Goal: Task Accomplishment & Management: Manage account settings

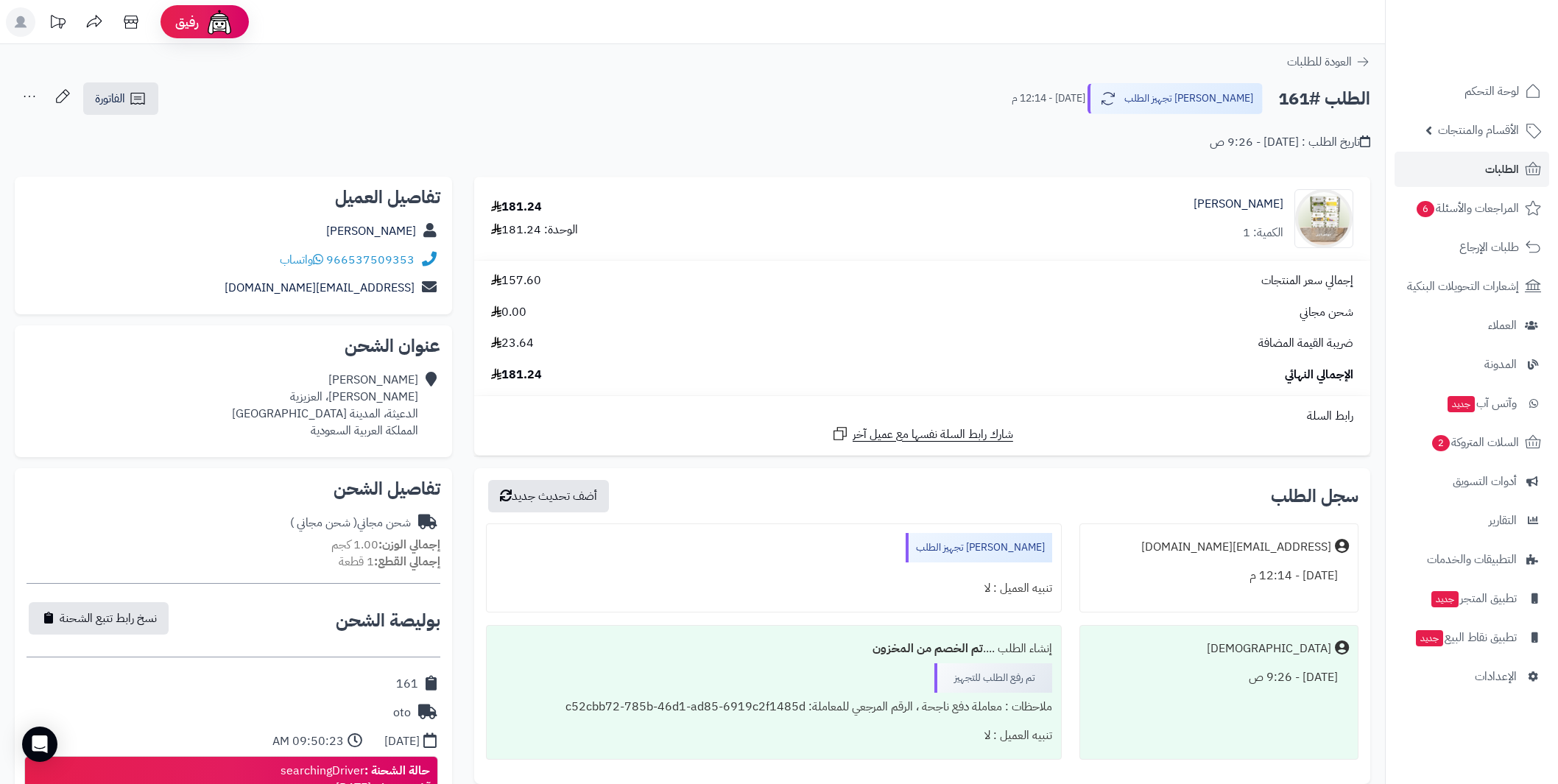
scroll to position [285, 0]
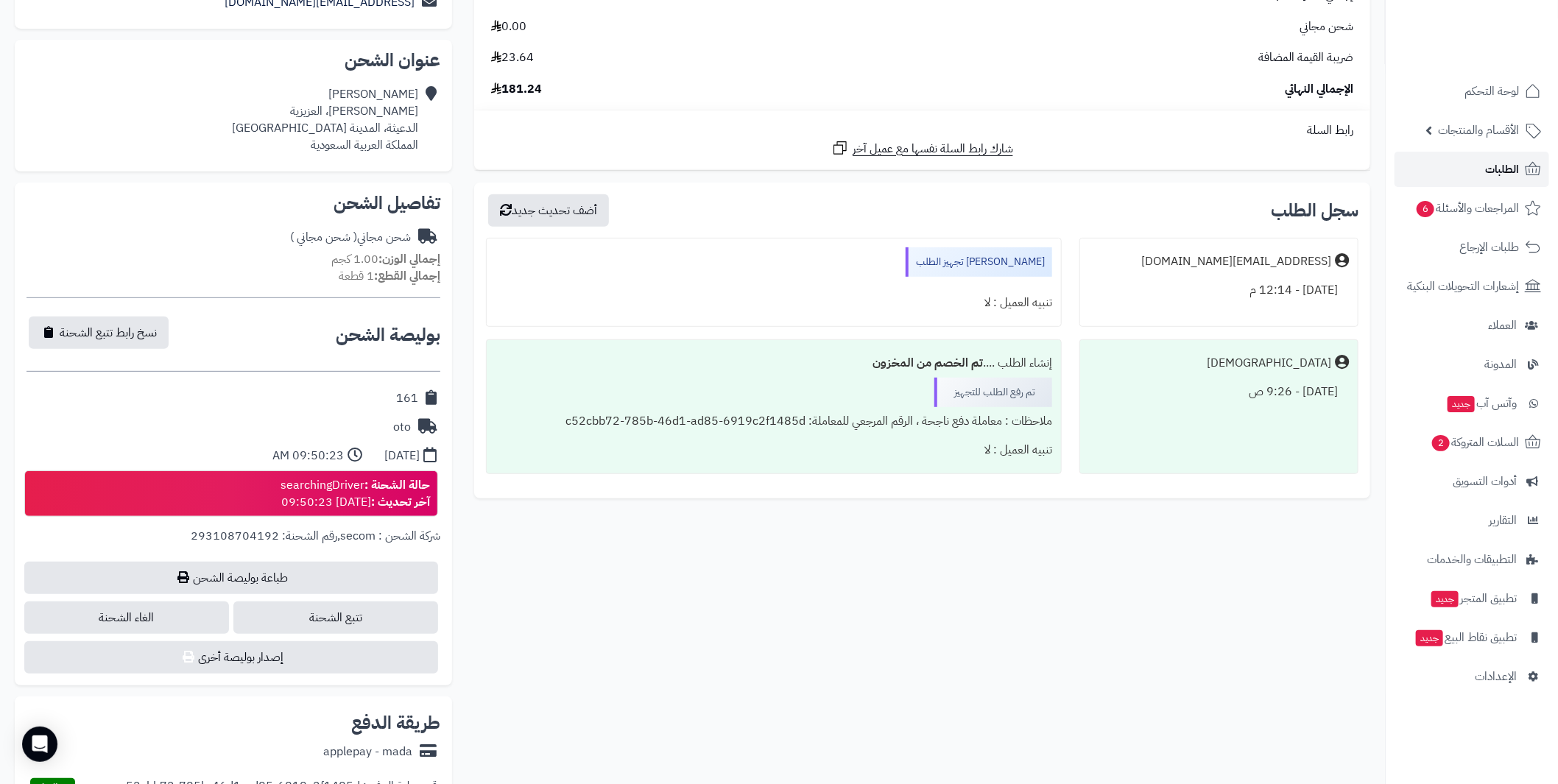
click at [1487, 166] on span "الطلبات" at bounding box center [1502, 169] width 34 height 20
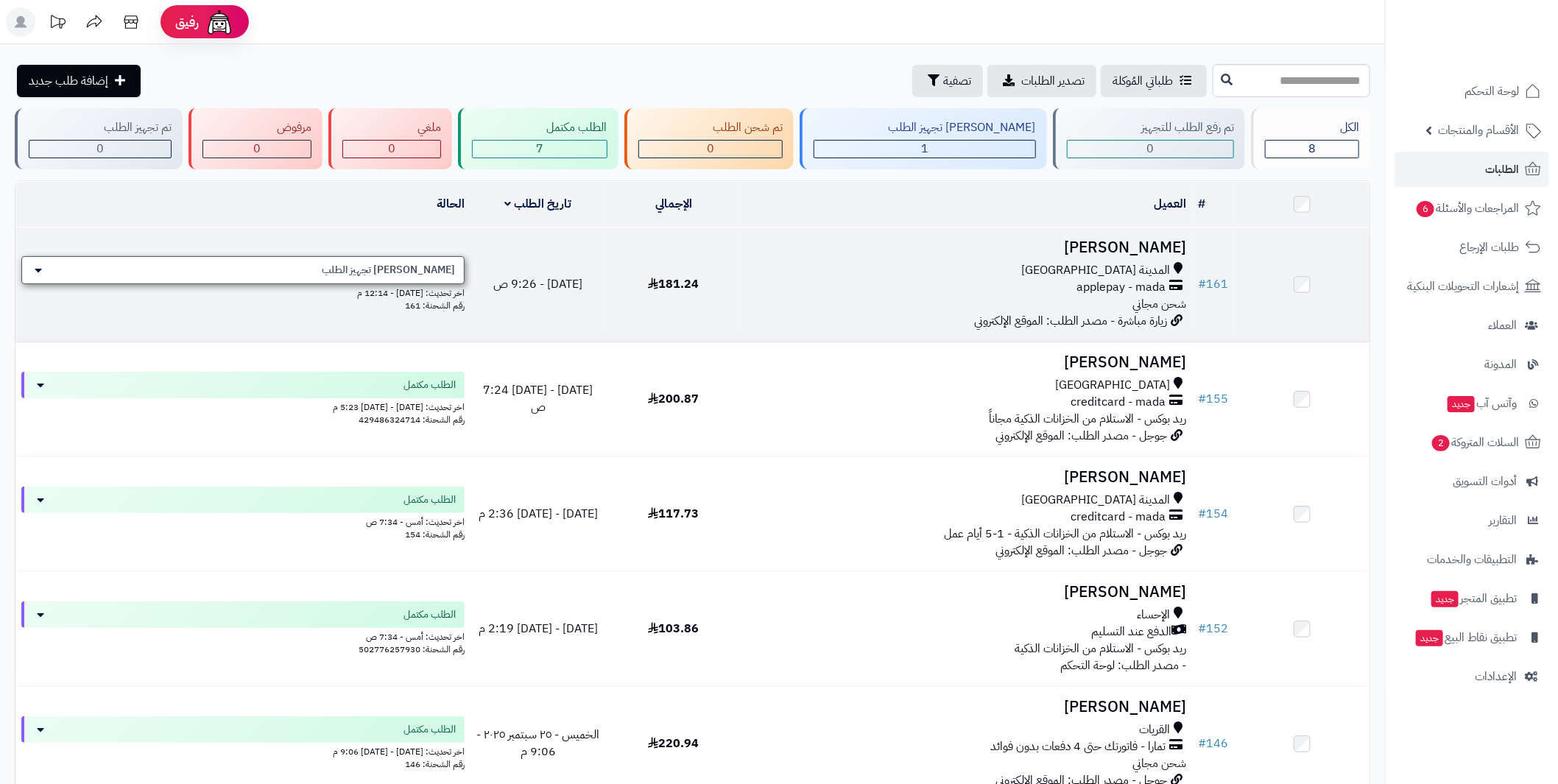
click at [379, 266] on div "[PERSON_NAME] تجهيز الطلب" at bounding box center [242, 269] width 443 height 28
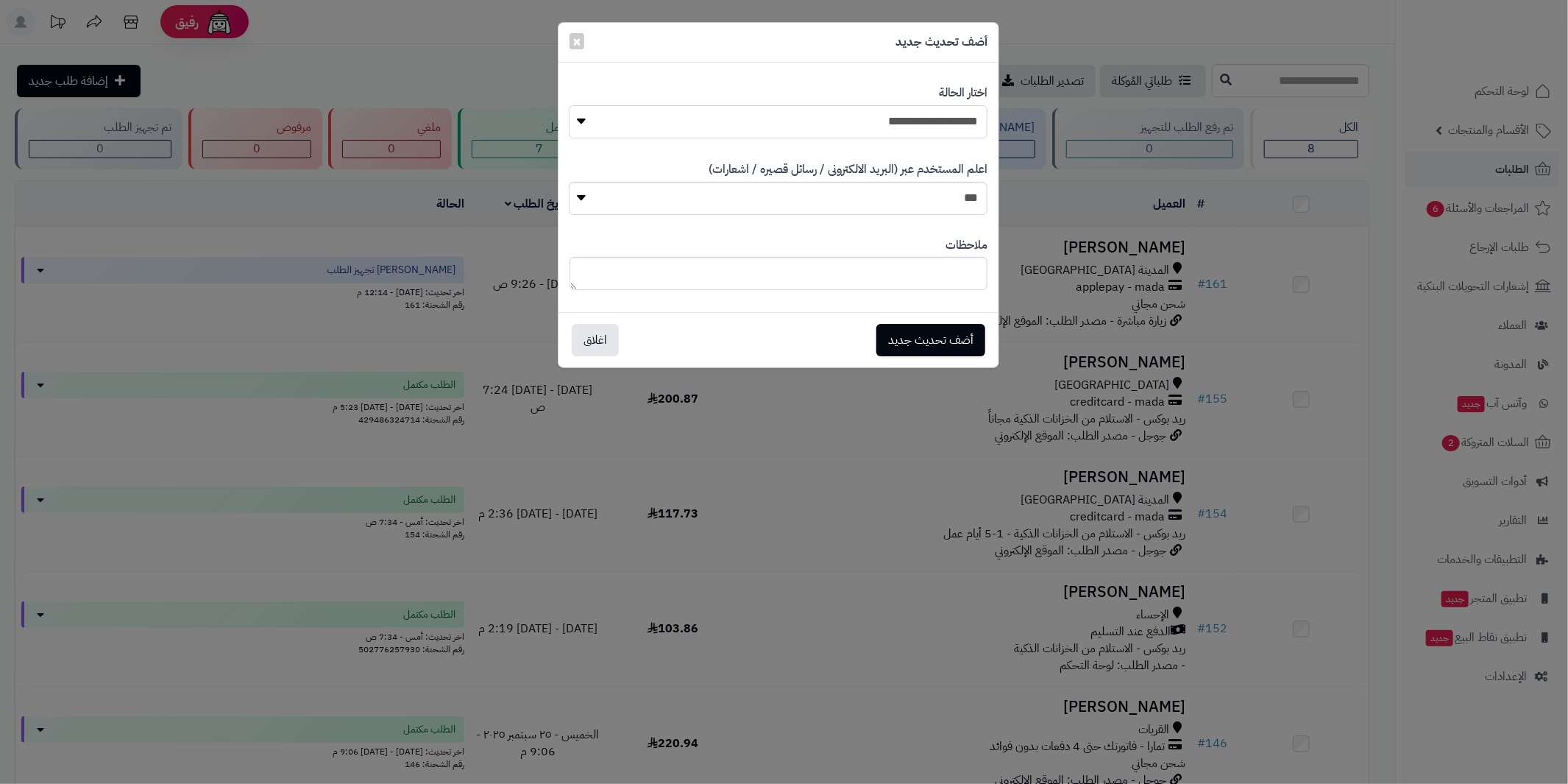
click at [823, 123] on select "**********" at bounding box center [778, 122] width 418 height 33
select select "*"
click at [569, 105] on select "**********" at bounding box center [778, 122] width 418 height 33
click at [891, 194] on select "*** **" at bounding box center [778, 198] width 418 height 33
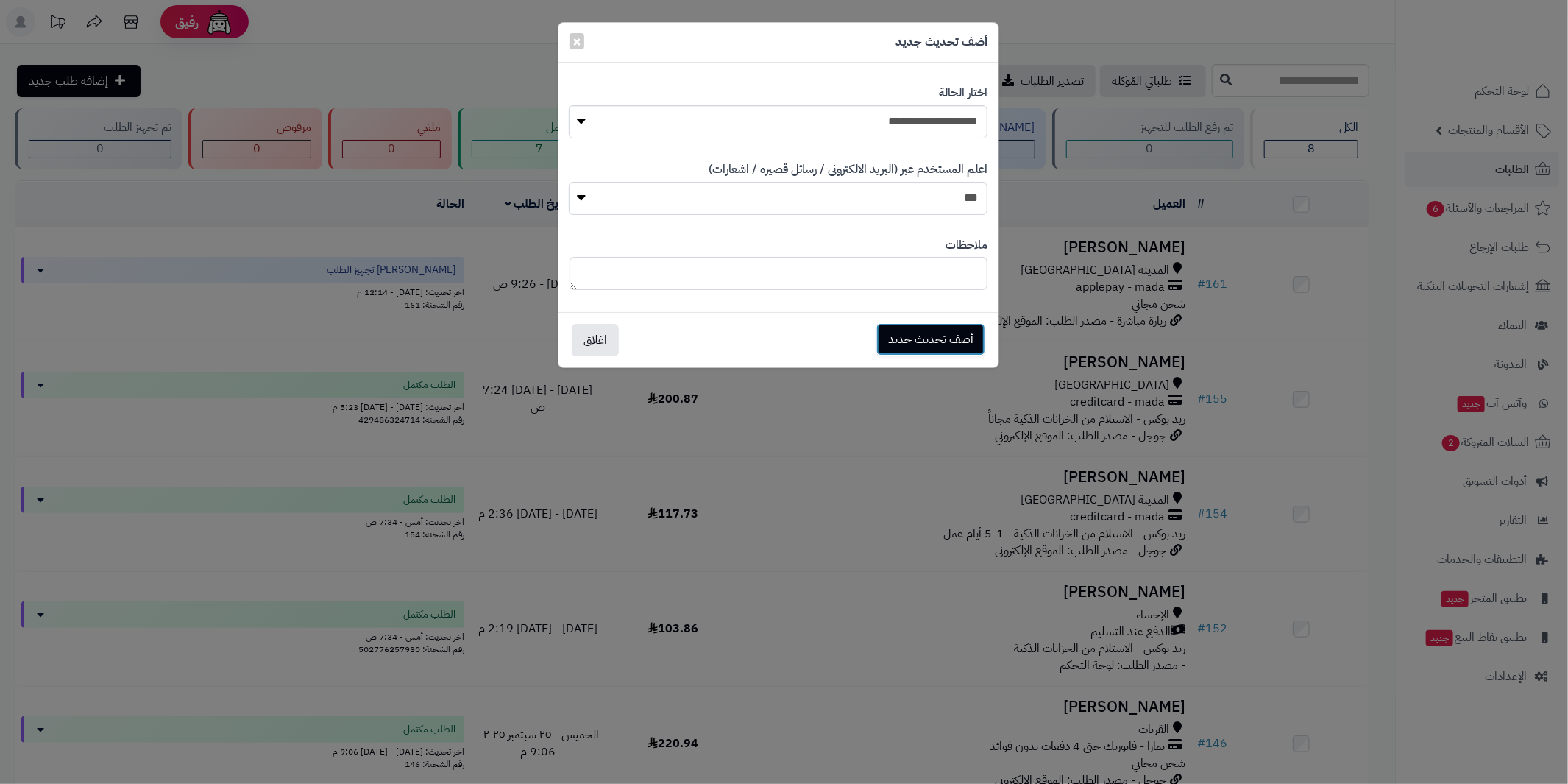
click at [935, 332] on button "أضف تحديث جديد" at bounding box center [931, 339] width 109 height 33
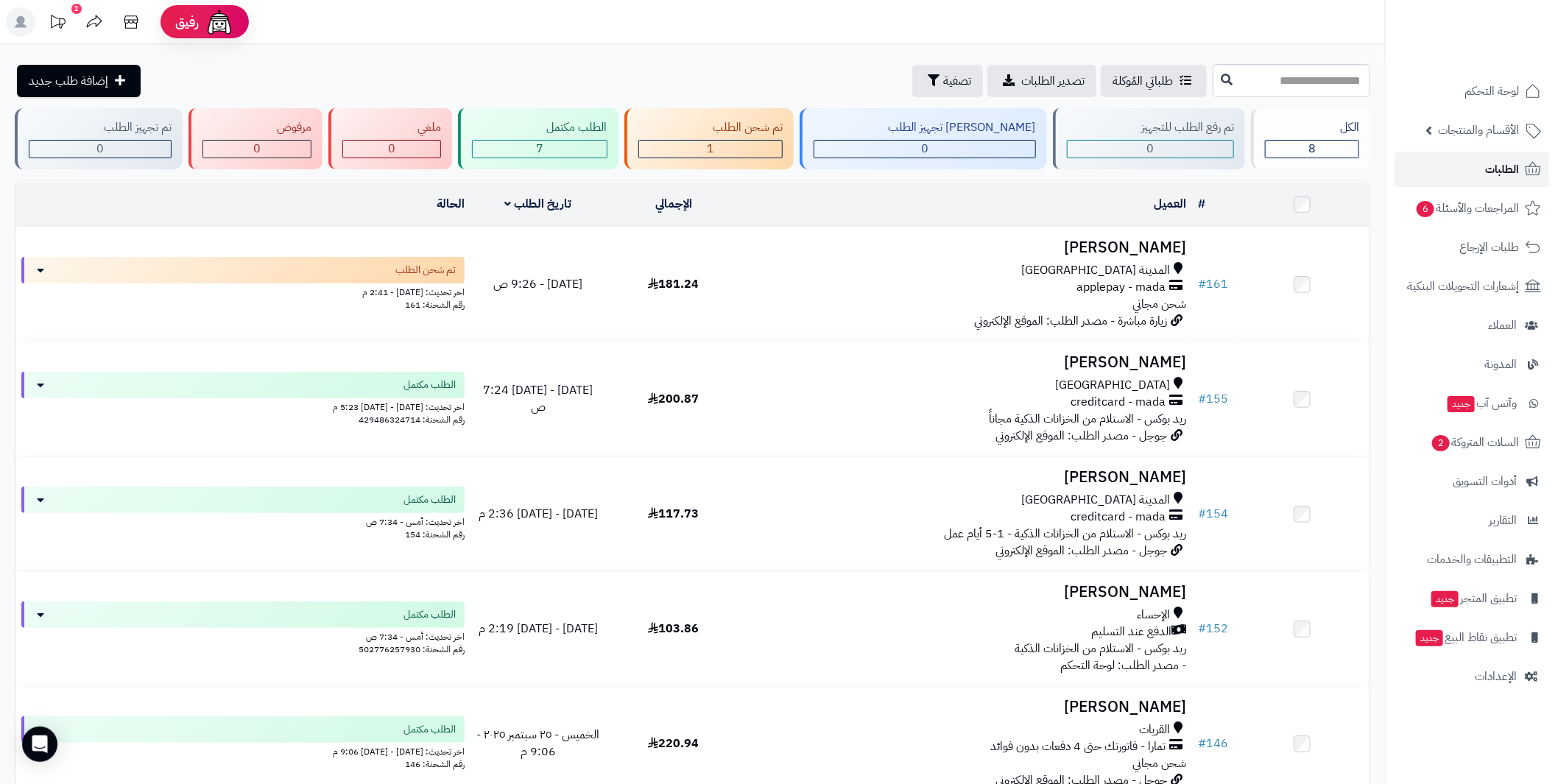
click at [1499, 164] on span "الطلبات" at bounding box center [1502, 169] width 34 height 20
click at [1479, 204] on span "المراجعات والأسئلة 6" at bounding box center [1467, 208] width 103 height 20
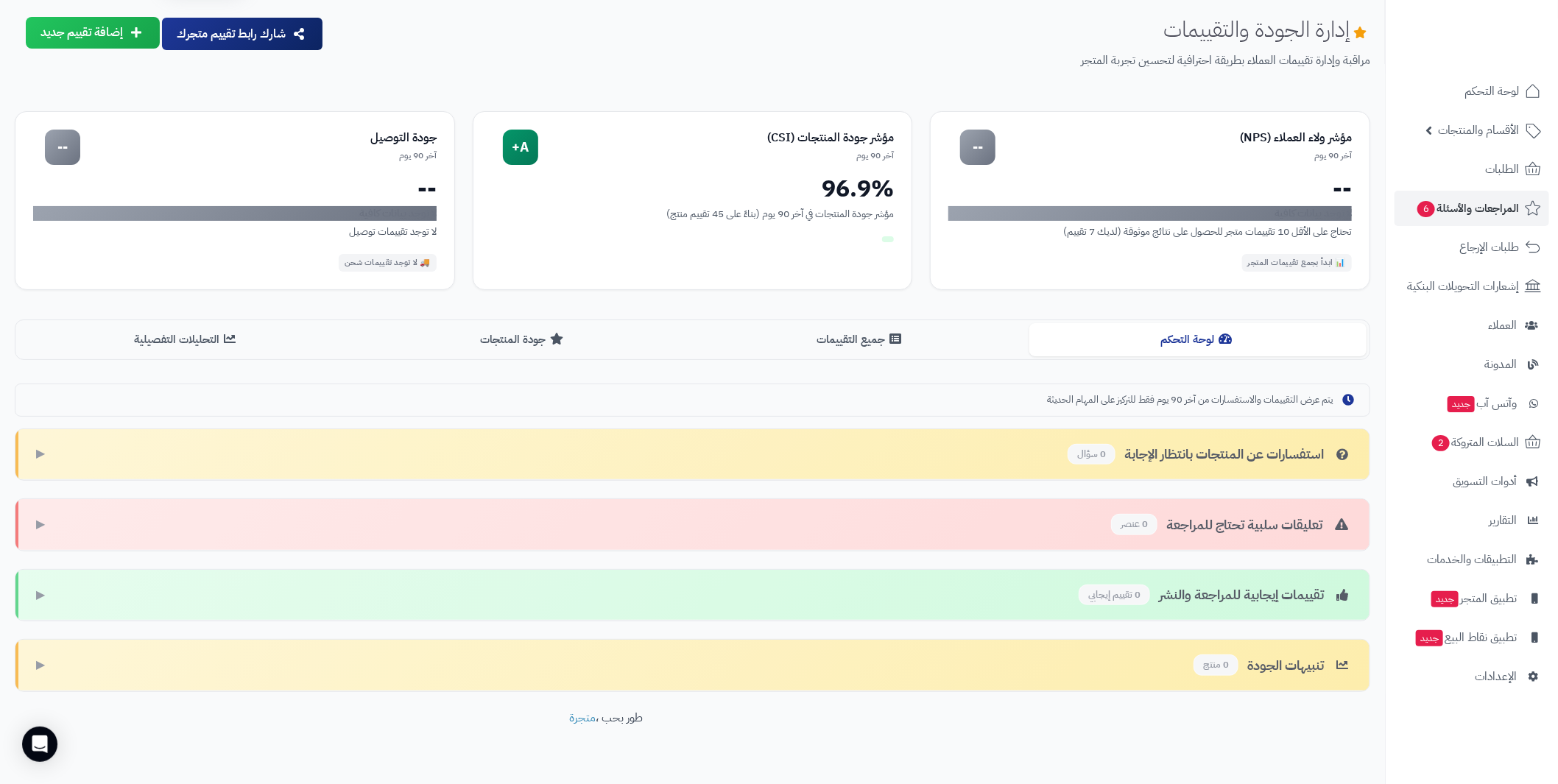
scroll to position [67, 0]
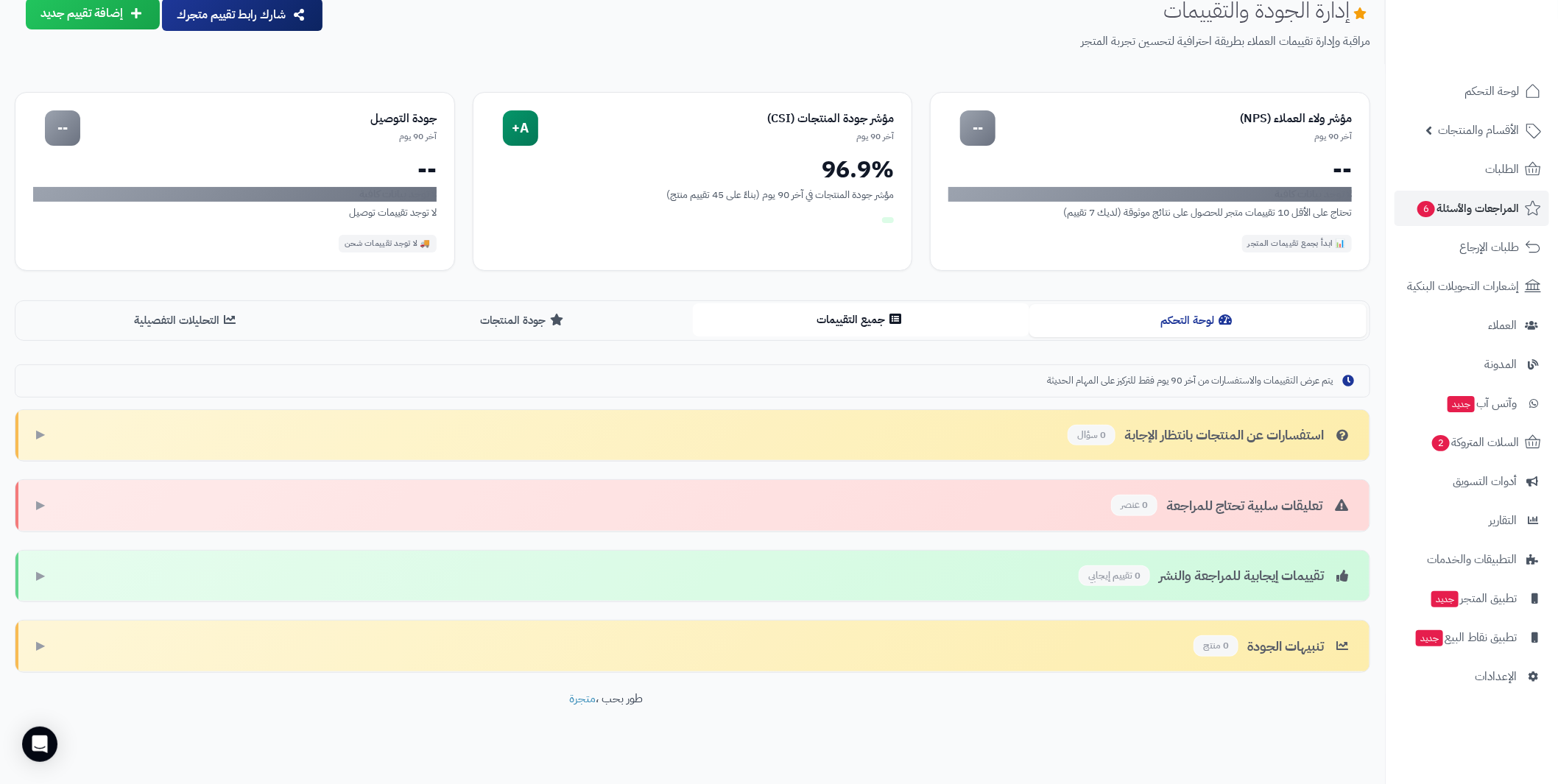
click at [924, 325] on button "جميع التقييمات" at bounding box center [861, 320] width 337 height 33
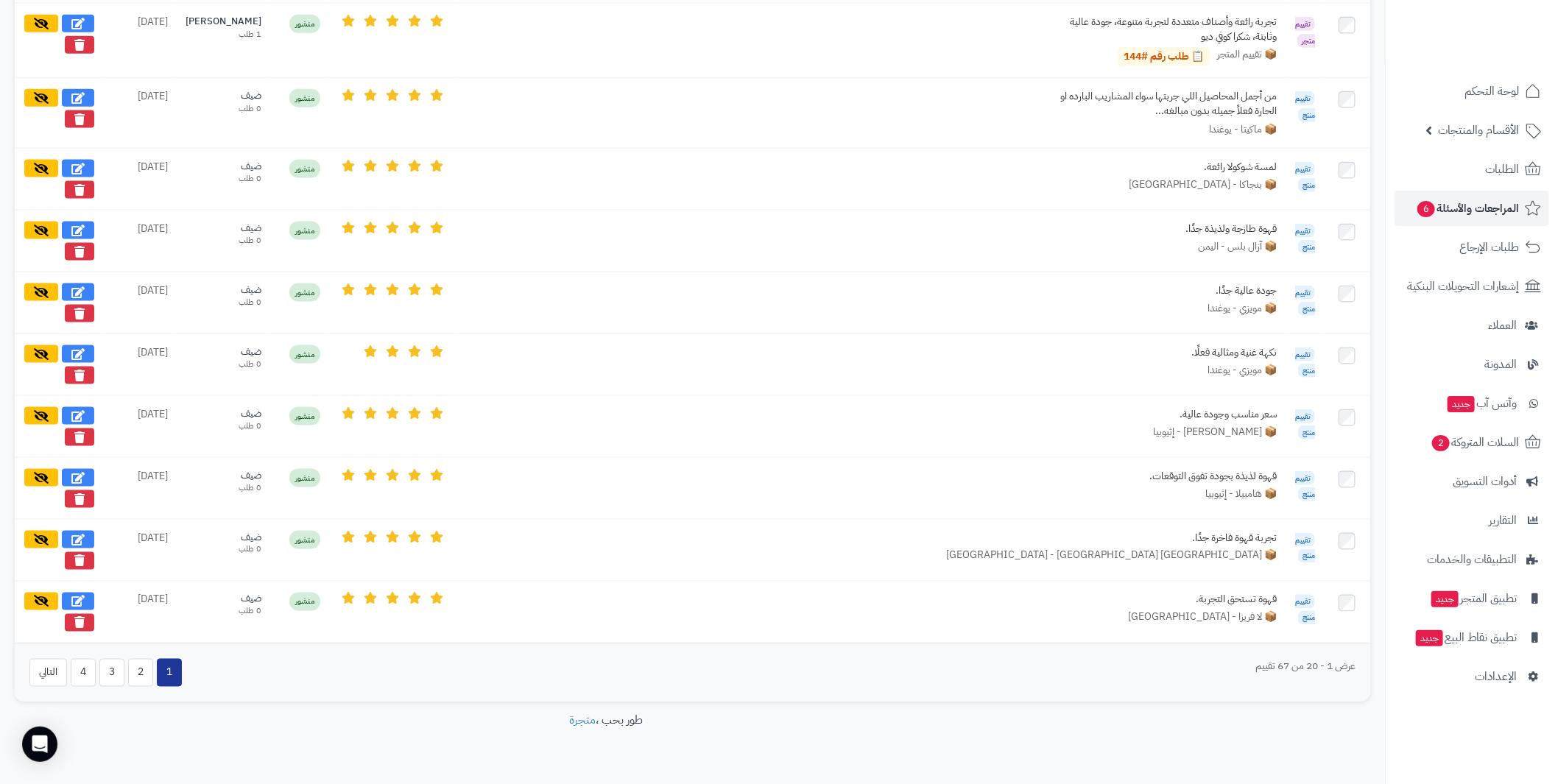
scroll to position [1241, 0]
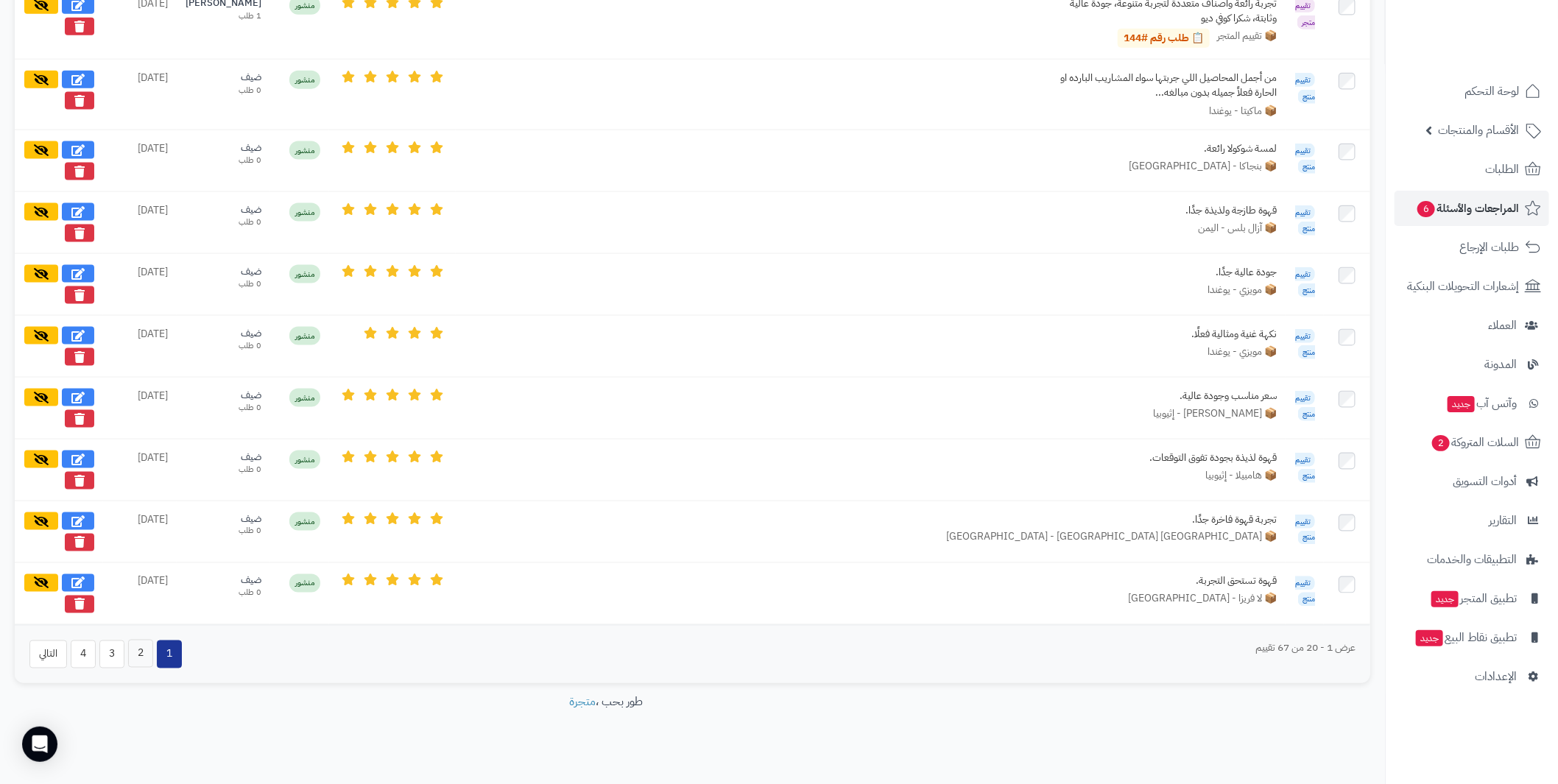
click at [143, 639] on button "2" at bounding box center [140, 653] width 25 height 28
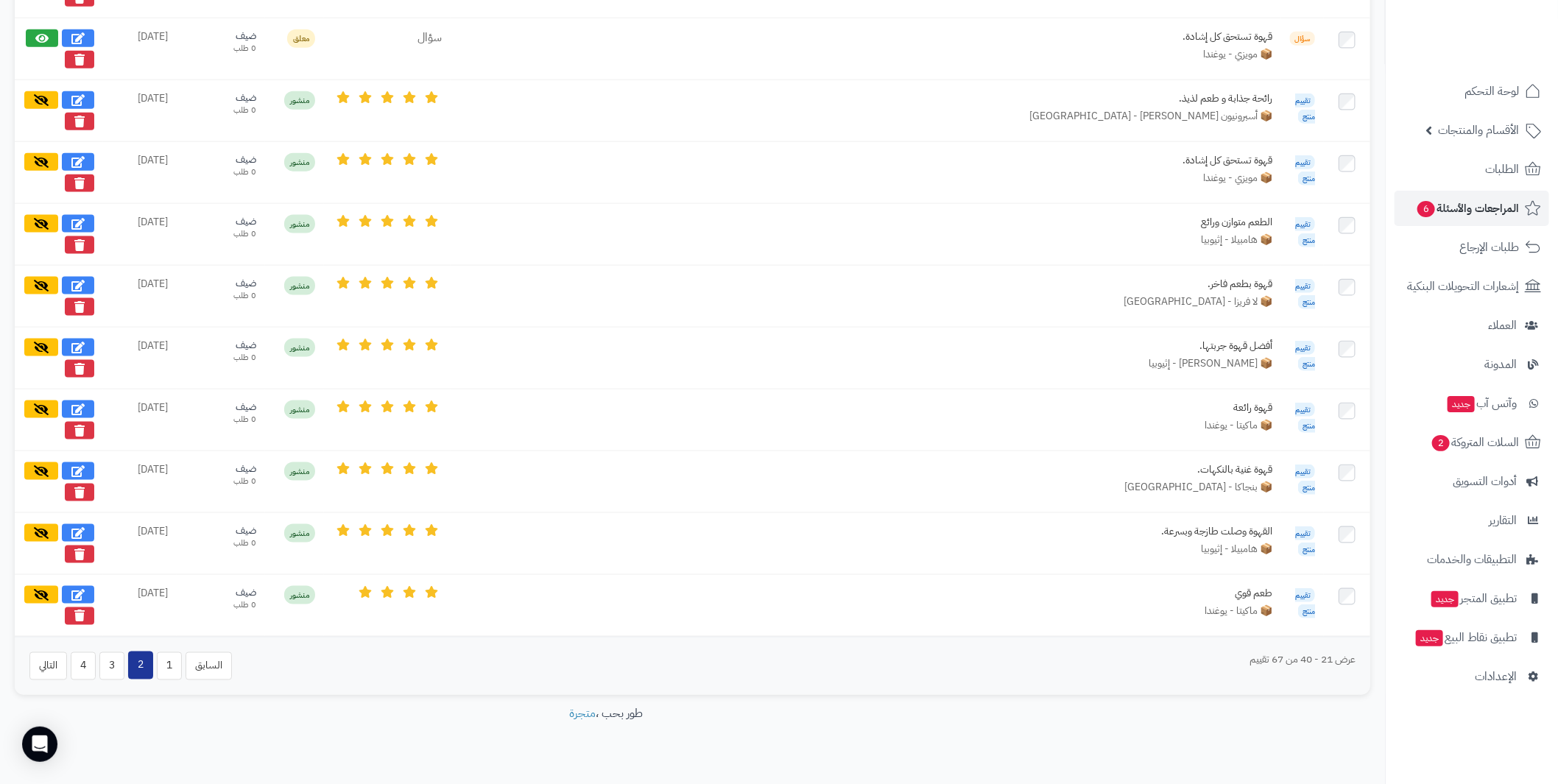
scroll to position [1019, 0]
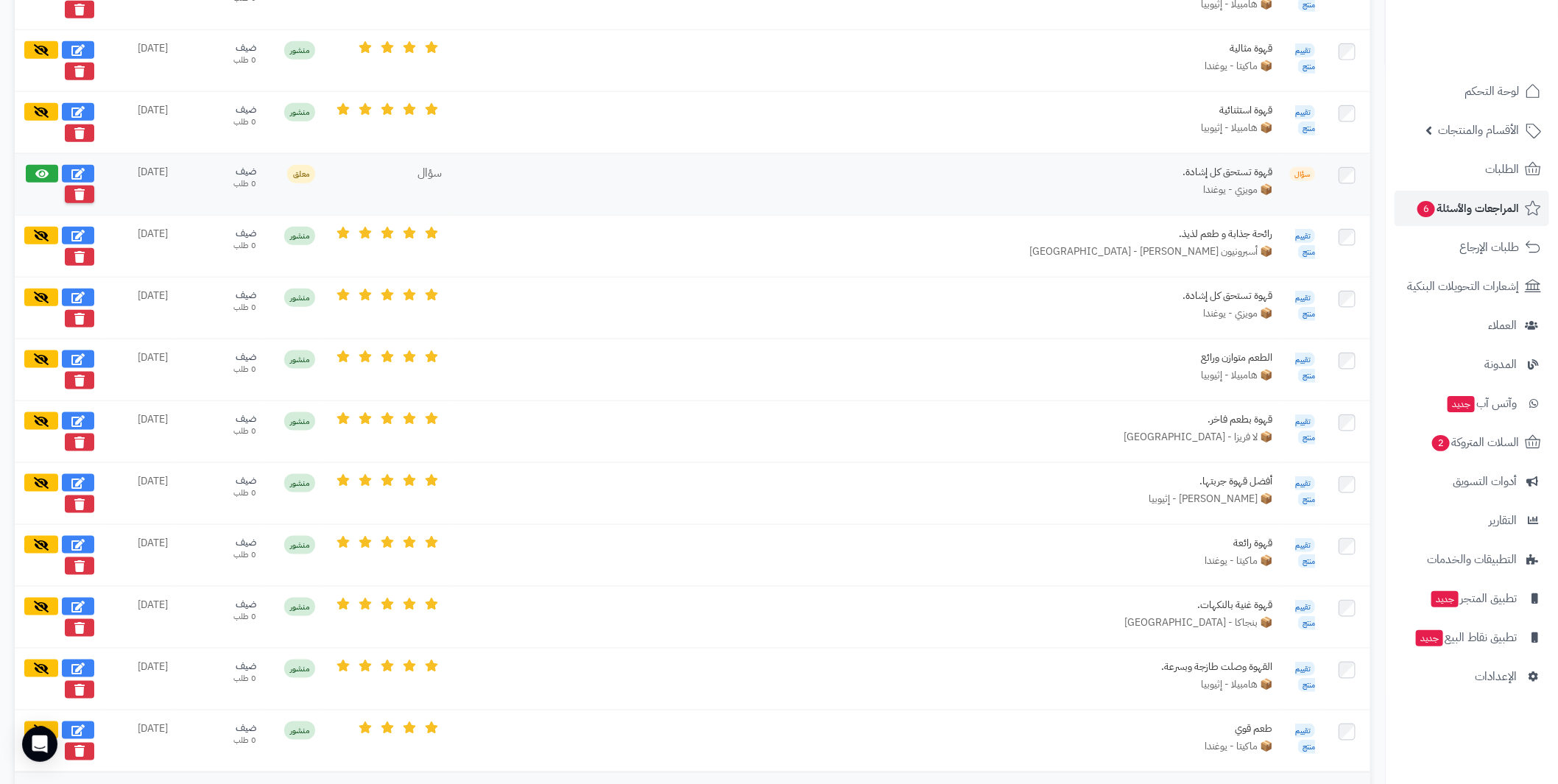
click at [83, 188] on icon at bounding box center [79, 194] width 11 height 12
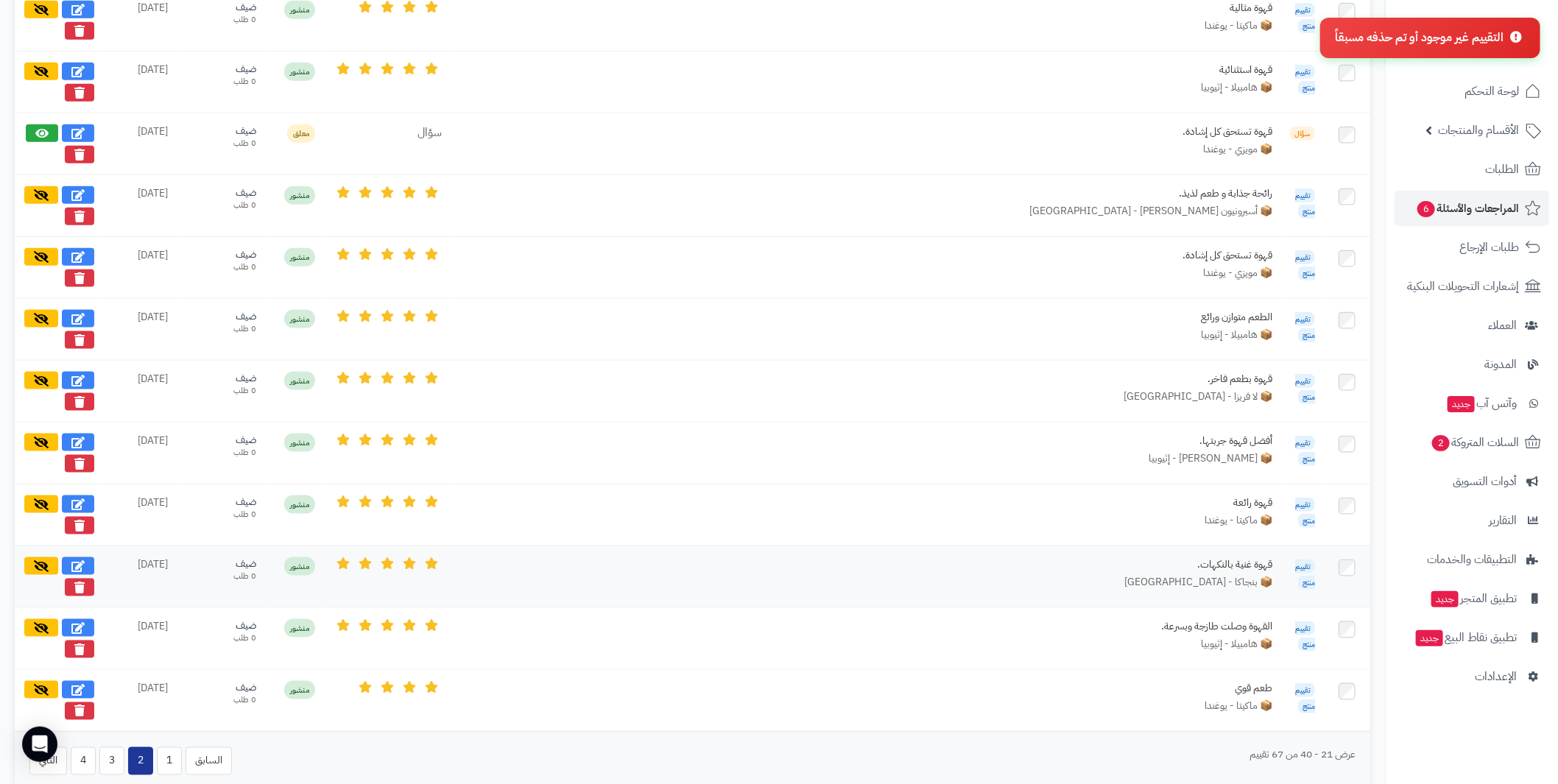
scroll to position [1165, 0]
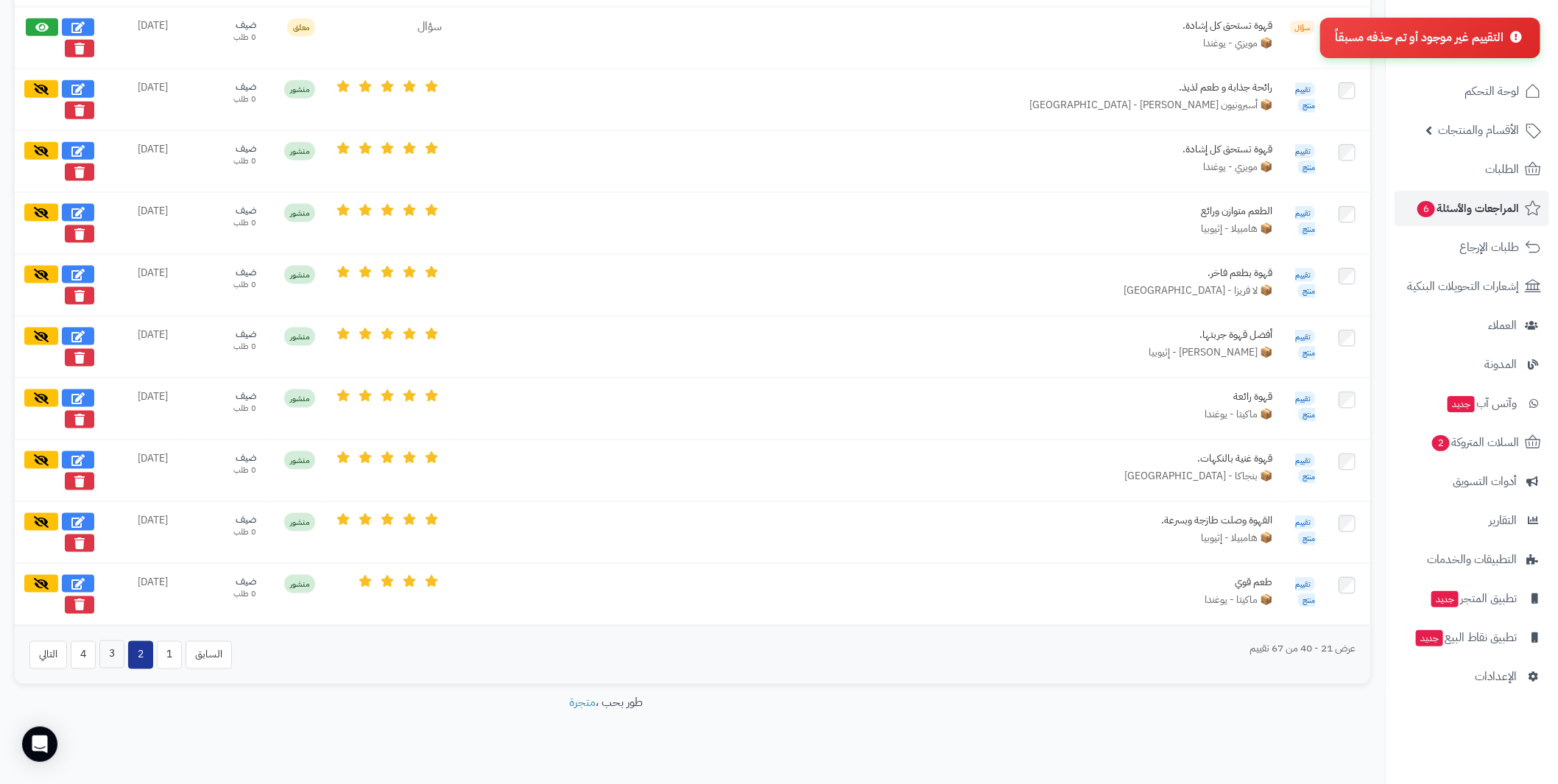
click at [118, 642] on button "3" at bounding box center [111, 654] width 25 height 28
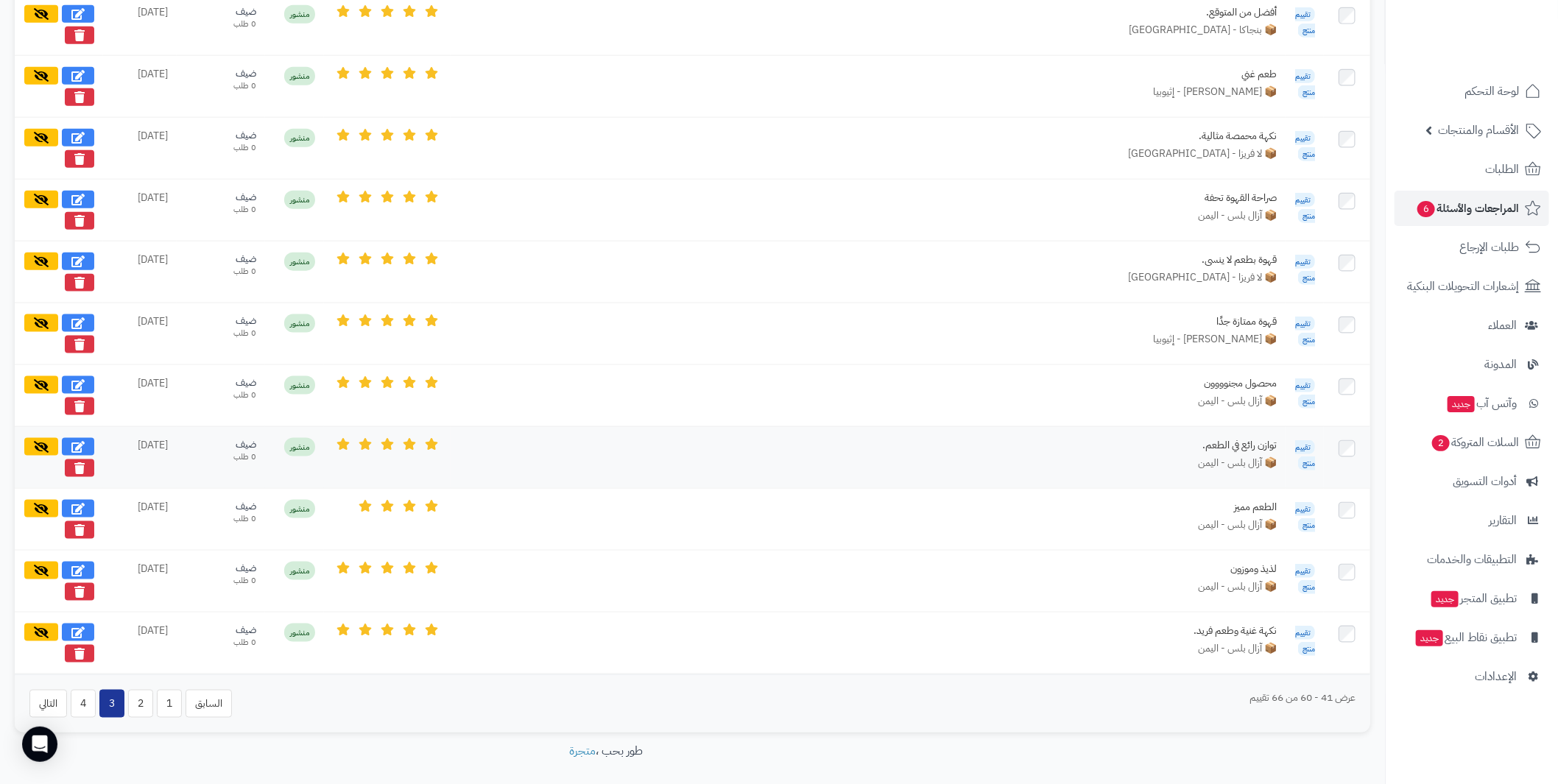
scroll to position [1105, 0]
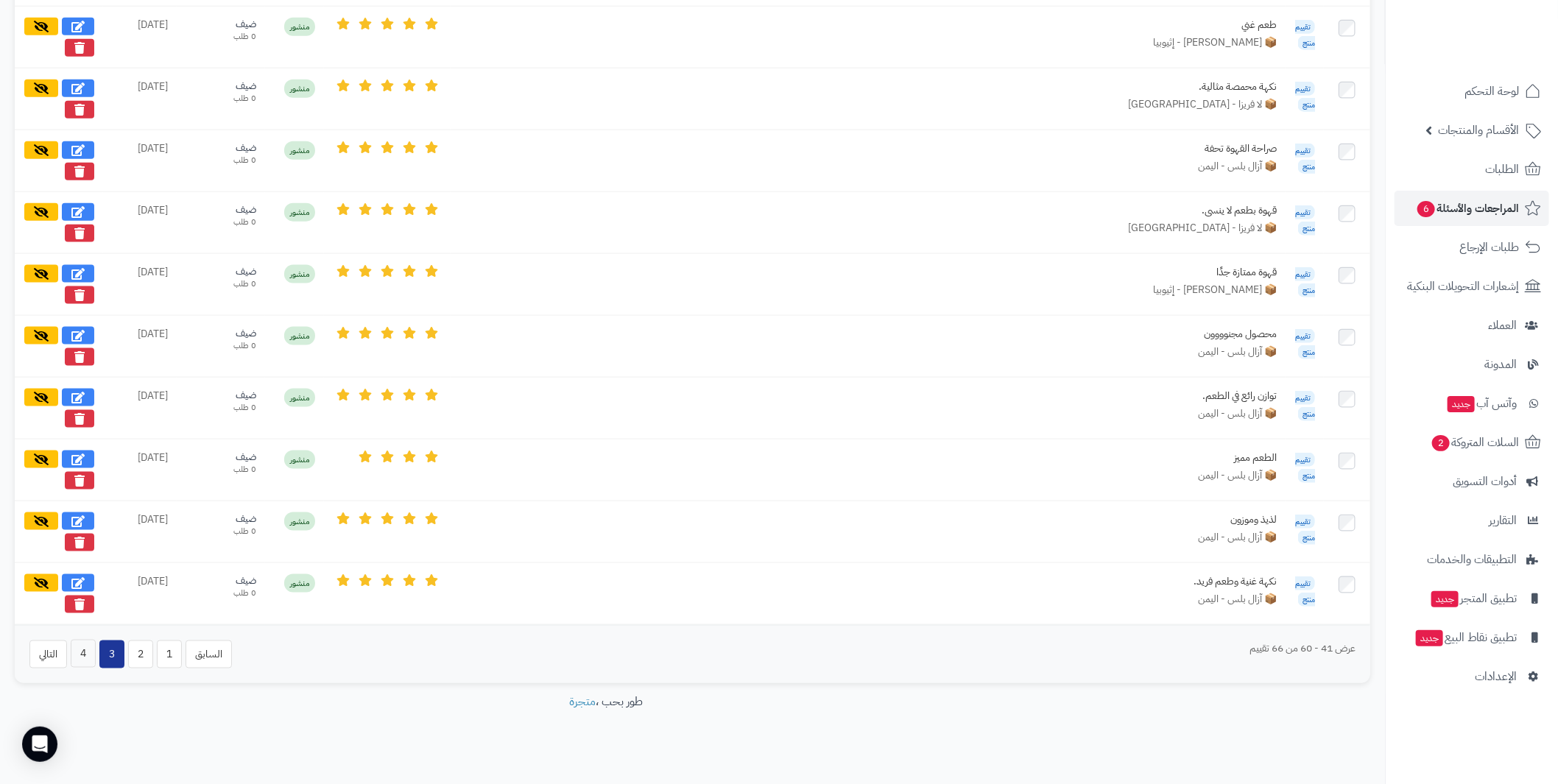
click at [94, 641] on div "السابق 1 2 3 4 التالي" at bounding box center [130, 654] width 202 height 28
click at [86, 642] on button "4" at bounding box center [83, 653] width 25 height 28
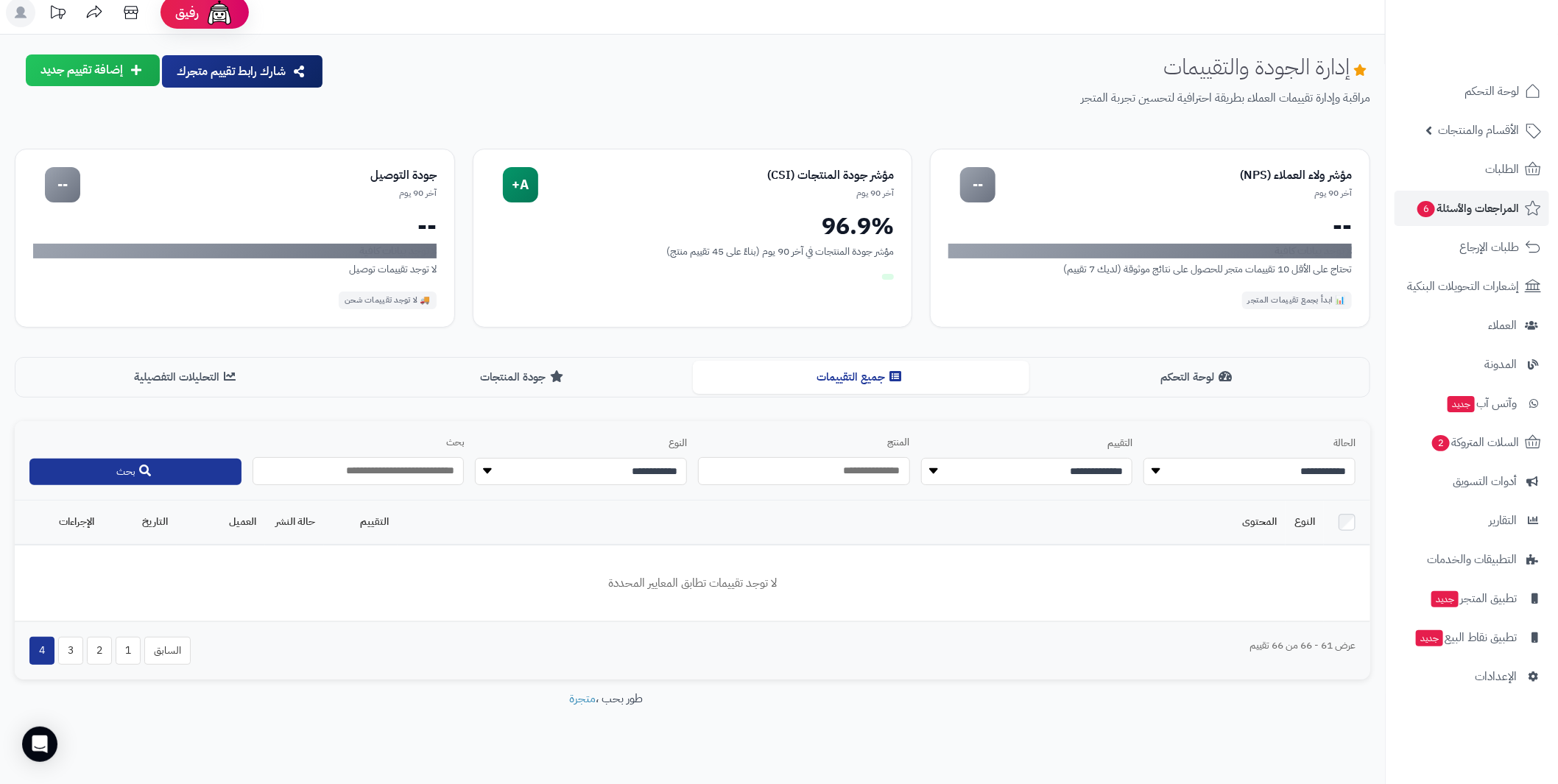
scroll to position [13, 0]
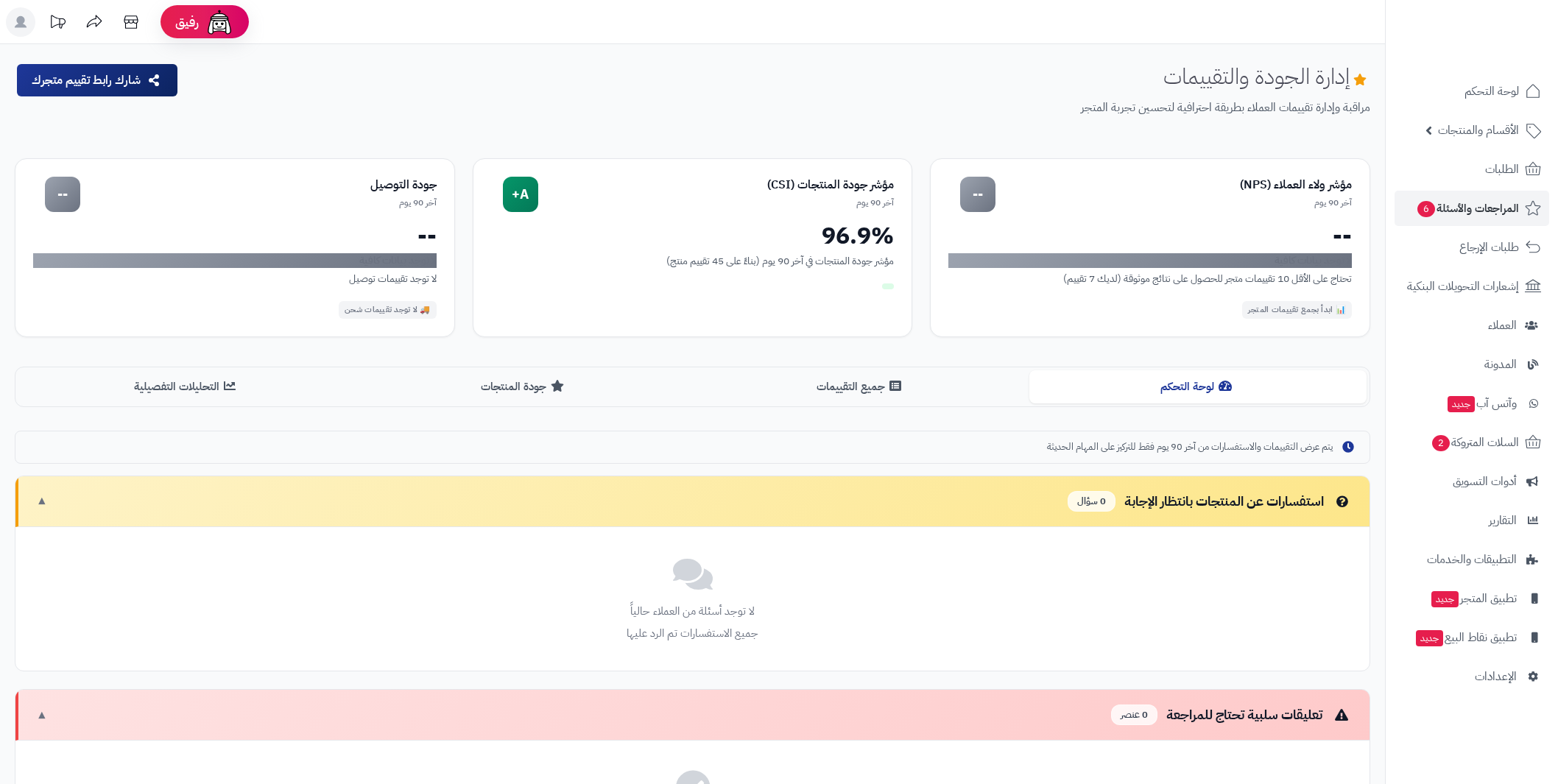
scroll to position [13, 0]
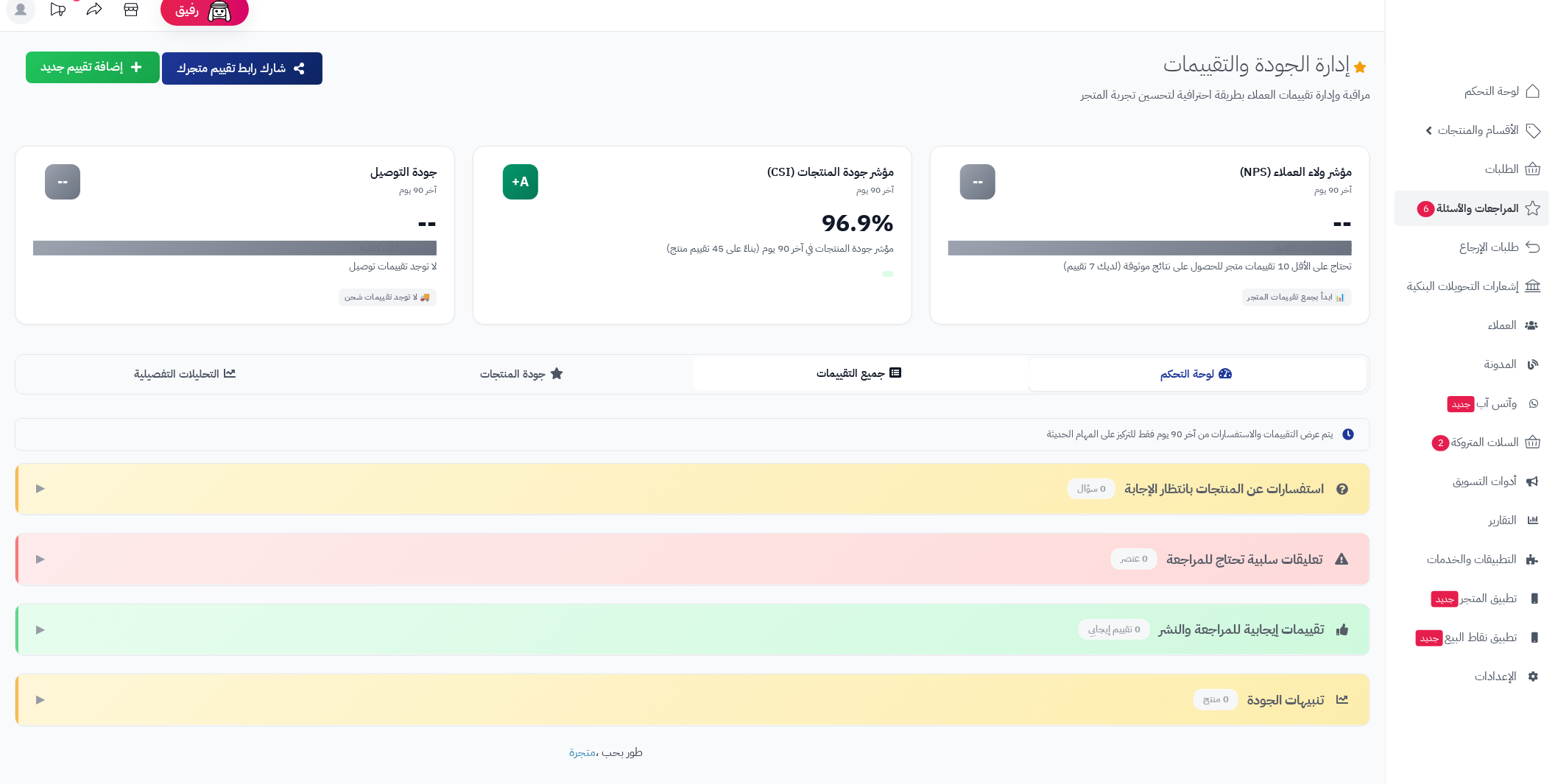
click at [829, 378] on button "جميع التقييمات" at bounding box center [861, 374] width 337 height 33
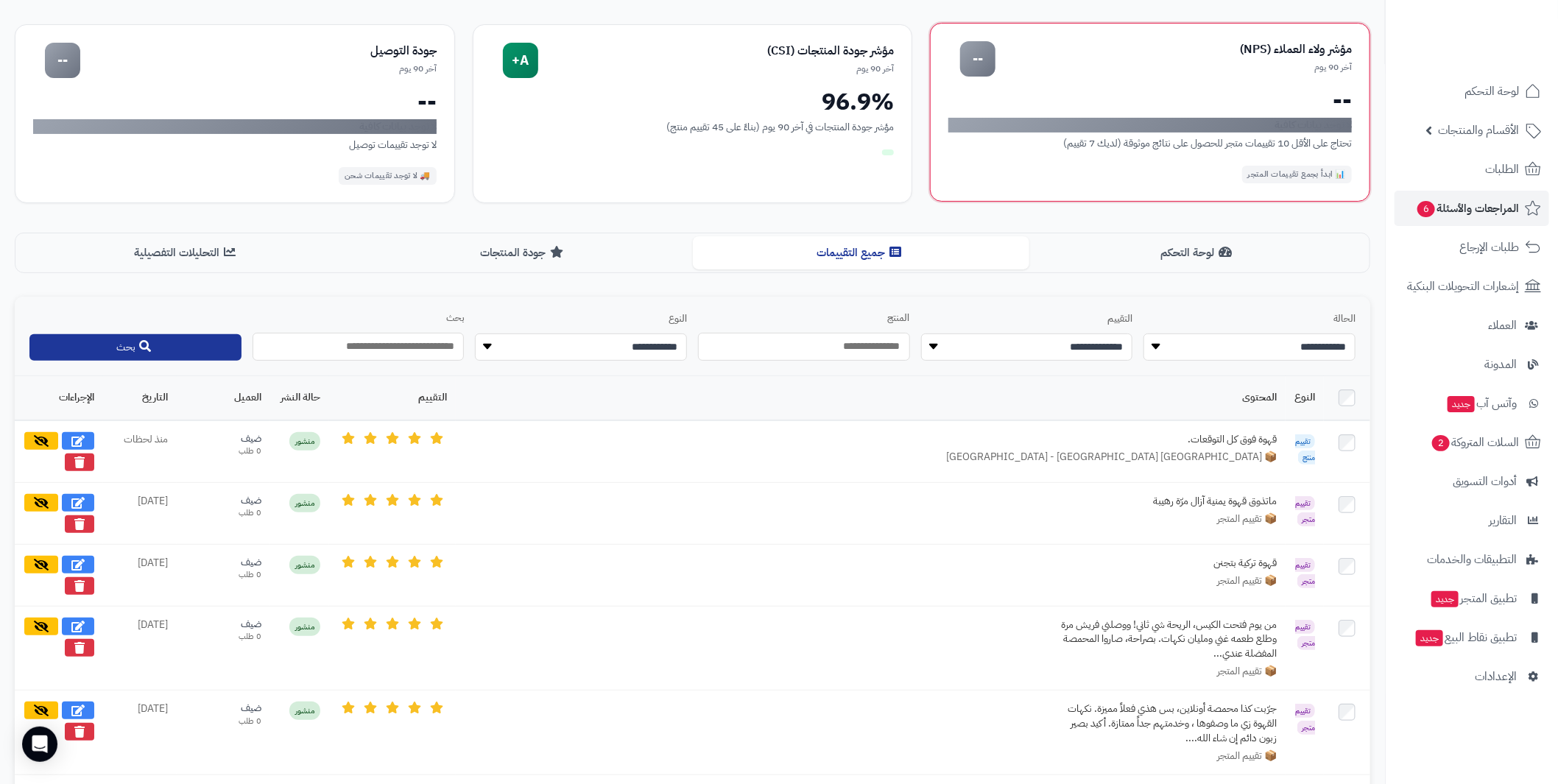
scroll to position [147, 0]
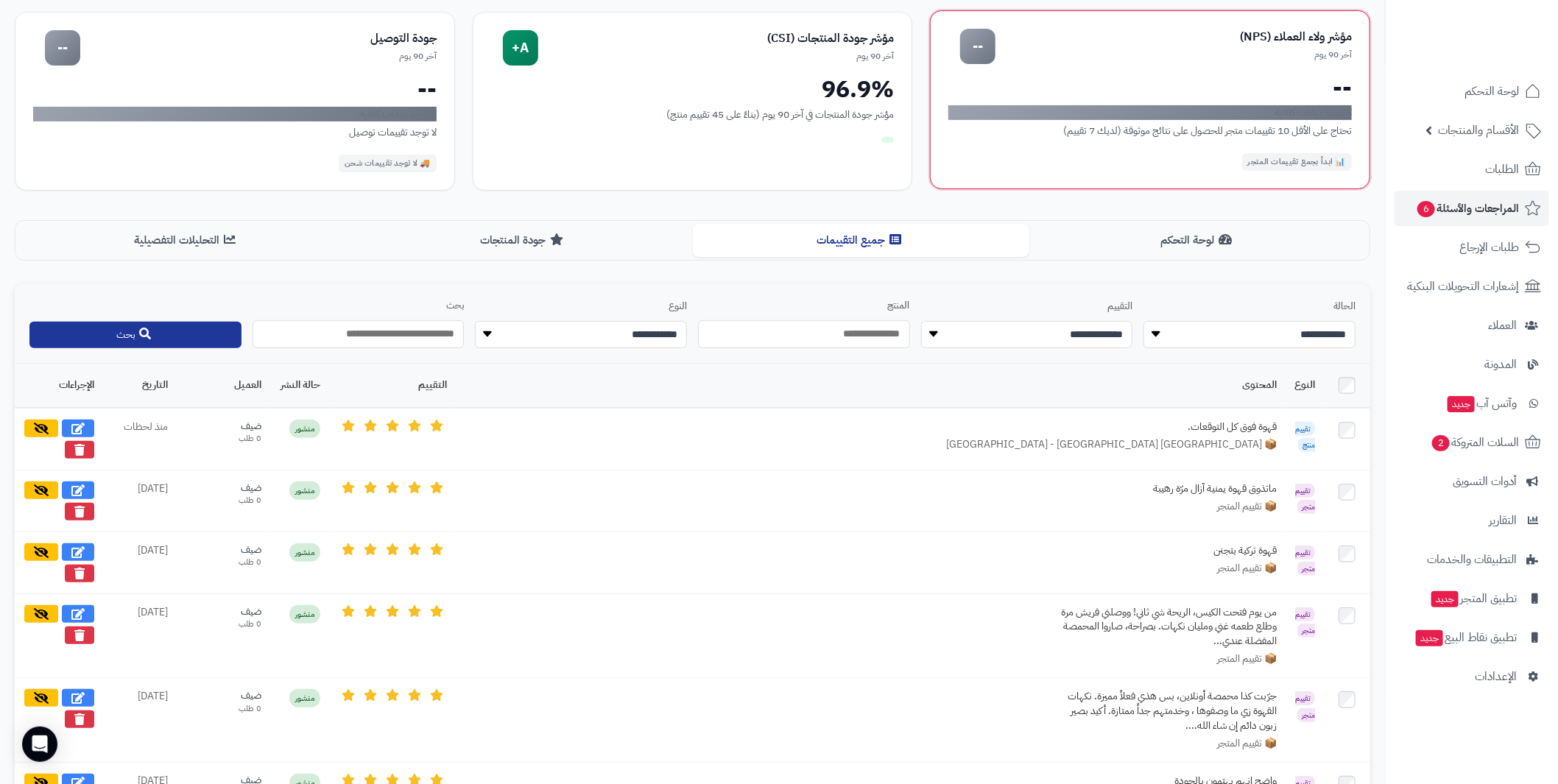
click at [1060, 76] on div "--" at bounding box center [1150, 87] width 404 height 23
click at [973, 42] on div "--" at bounding box center [977, 46] width 36 height 36
click at [1276, 36] on div "مؤشر ولاء العملاء (NPS)" at bounding box center [1173, 37] width 357 height 17
click at [1277, 137] on div "تحتاج على الأقل 10 تقييمات متجر للحصول على نتائج موثوقة (لديك 7 تقييم)" at bounding box center [1150, 130] width 404 height 15
drag, startPoint x: 1292, startPoint y: 172, endPoint x: 1296, endPoint y: 160, distance: 12.6
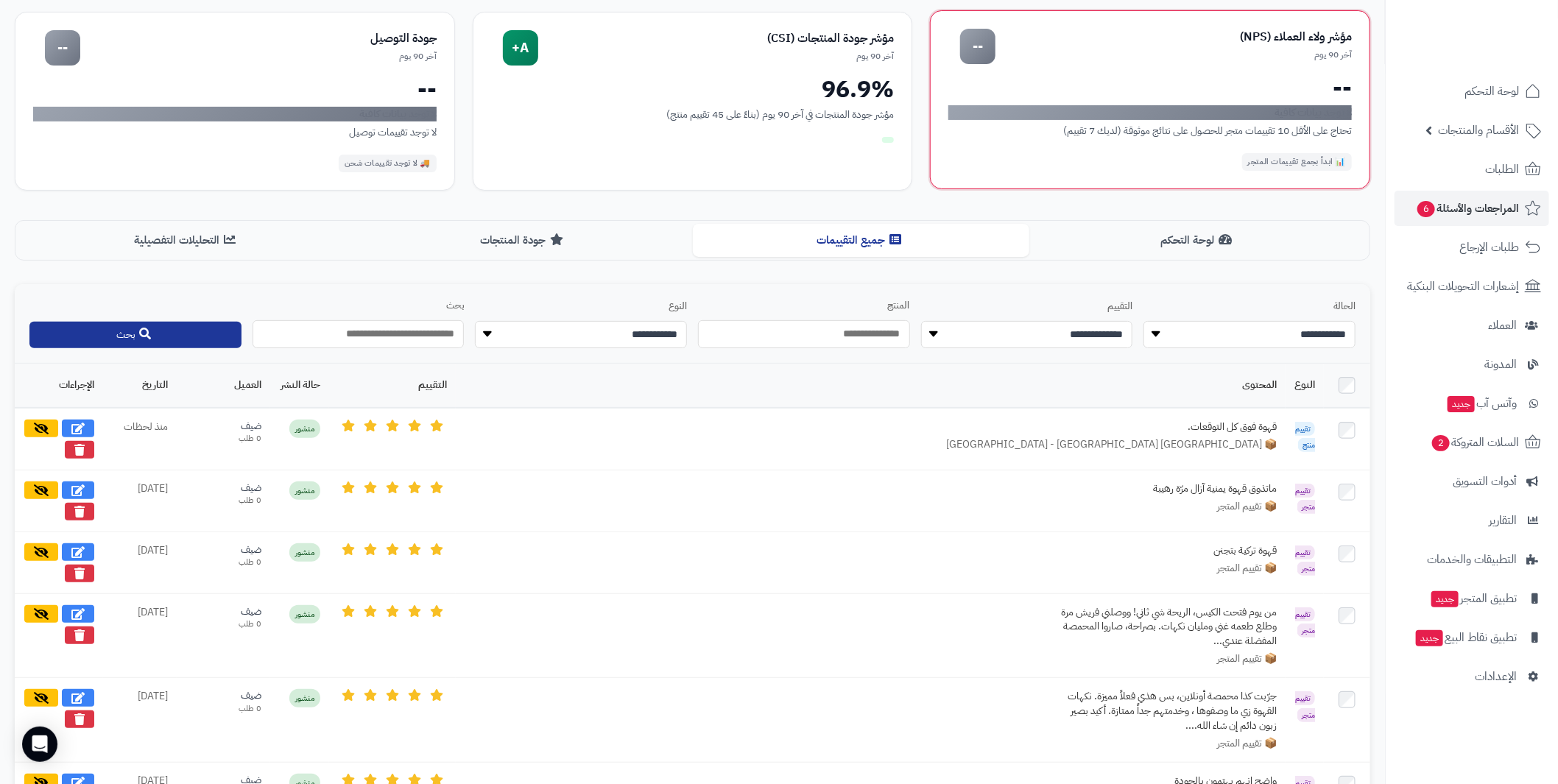
click at [1292, 172] on div "مؤشر ولاء العملاء (NPS) آخر 90 يوم -- -- لا توجد بيانات كافية تحتاج على الأقل 1…" at bounding box center [1150, 100] width 441 height 179
click at [1296, 160] on div "📊 ابدأ بجمع تقييمات المتجر" at bounding box center [1297, 161] width 110 height 17
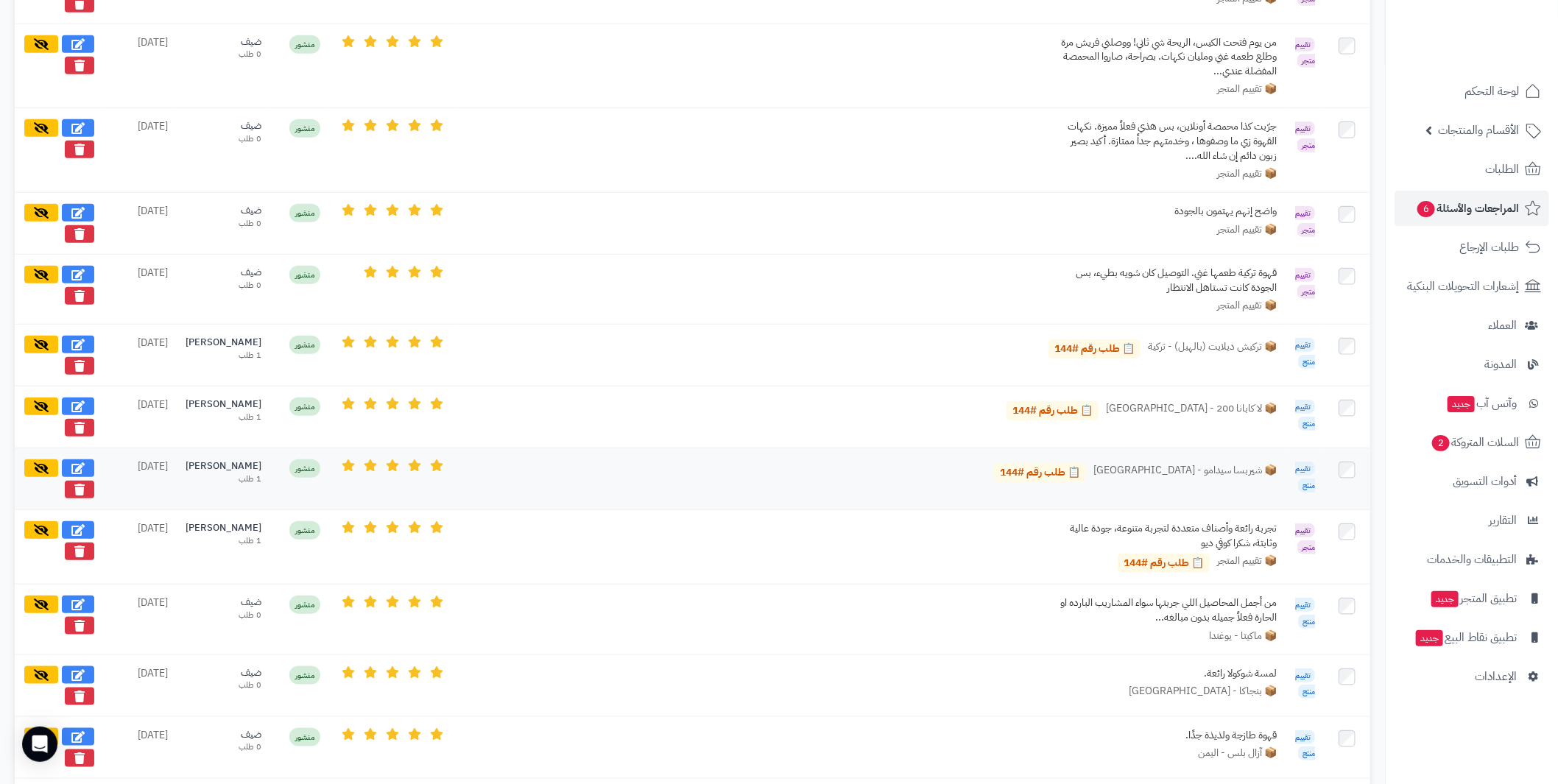
scroll to position [736, 0]
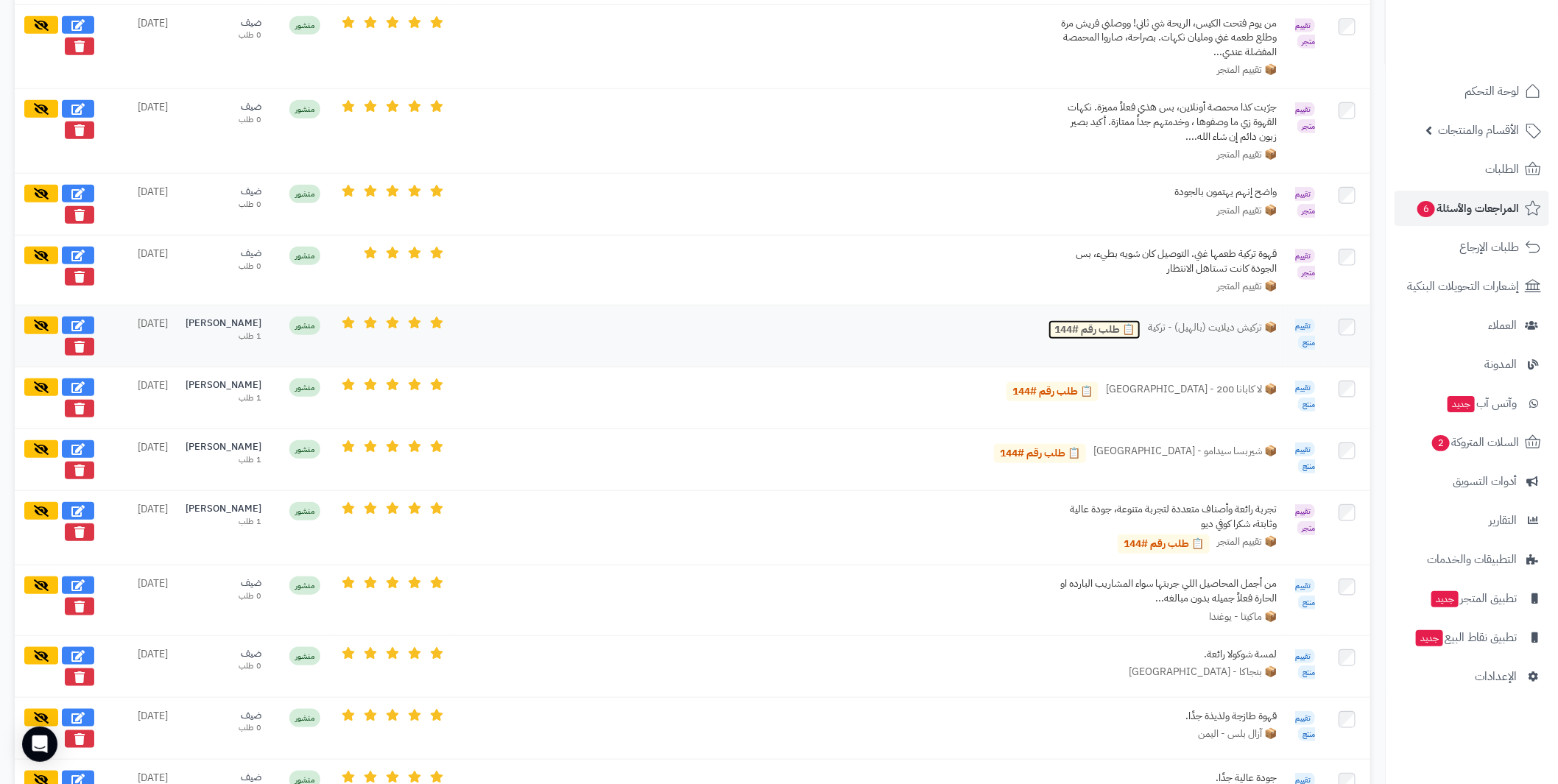
click at [1067, 328] on link "📋 طلب رقم #144" at bounding box center [1095, 329] width 92 height 19
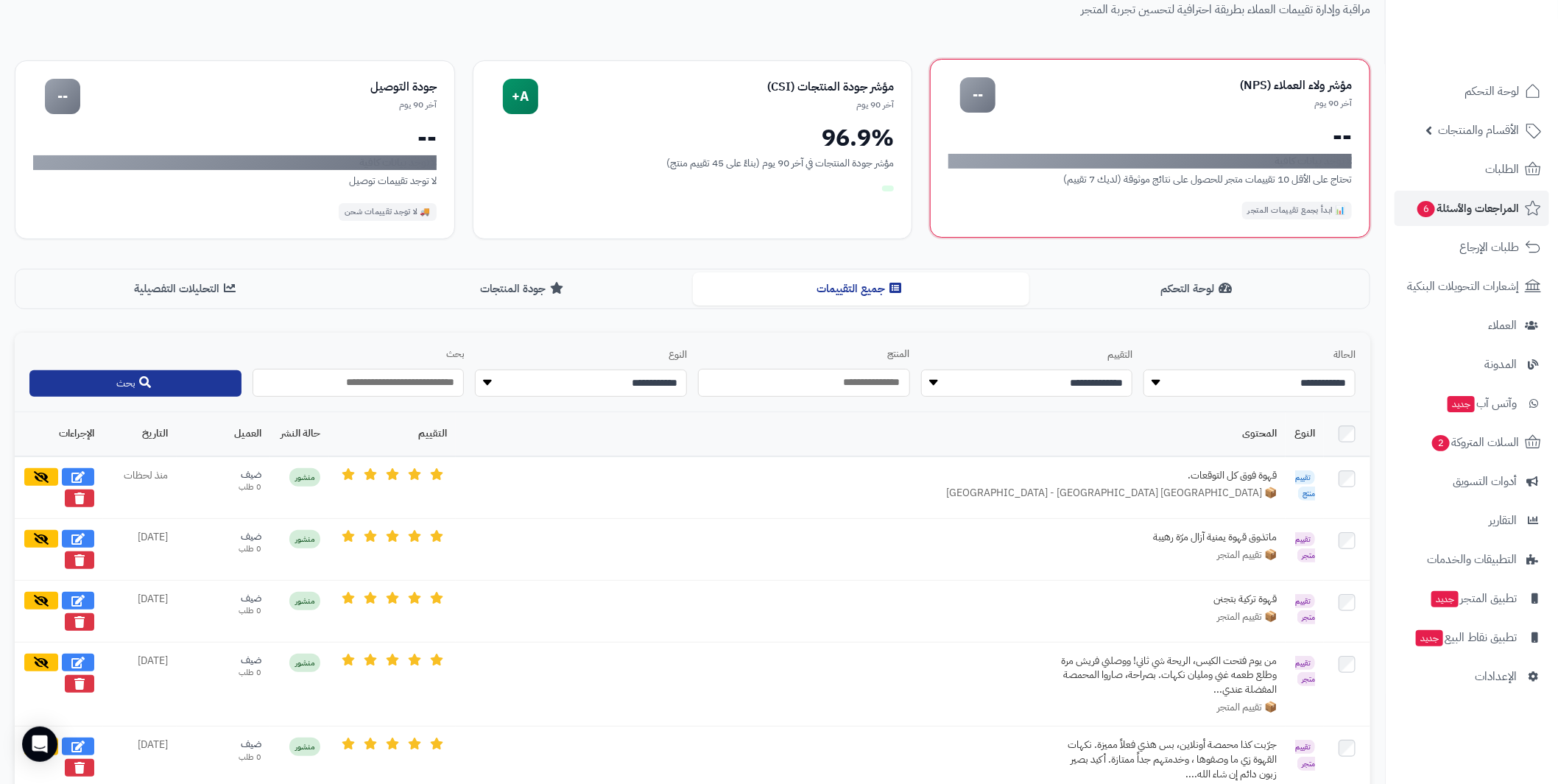
scroll to position [0, 0]
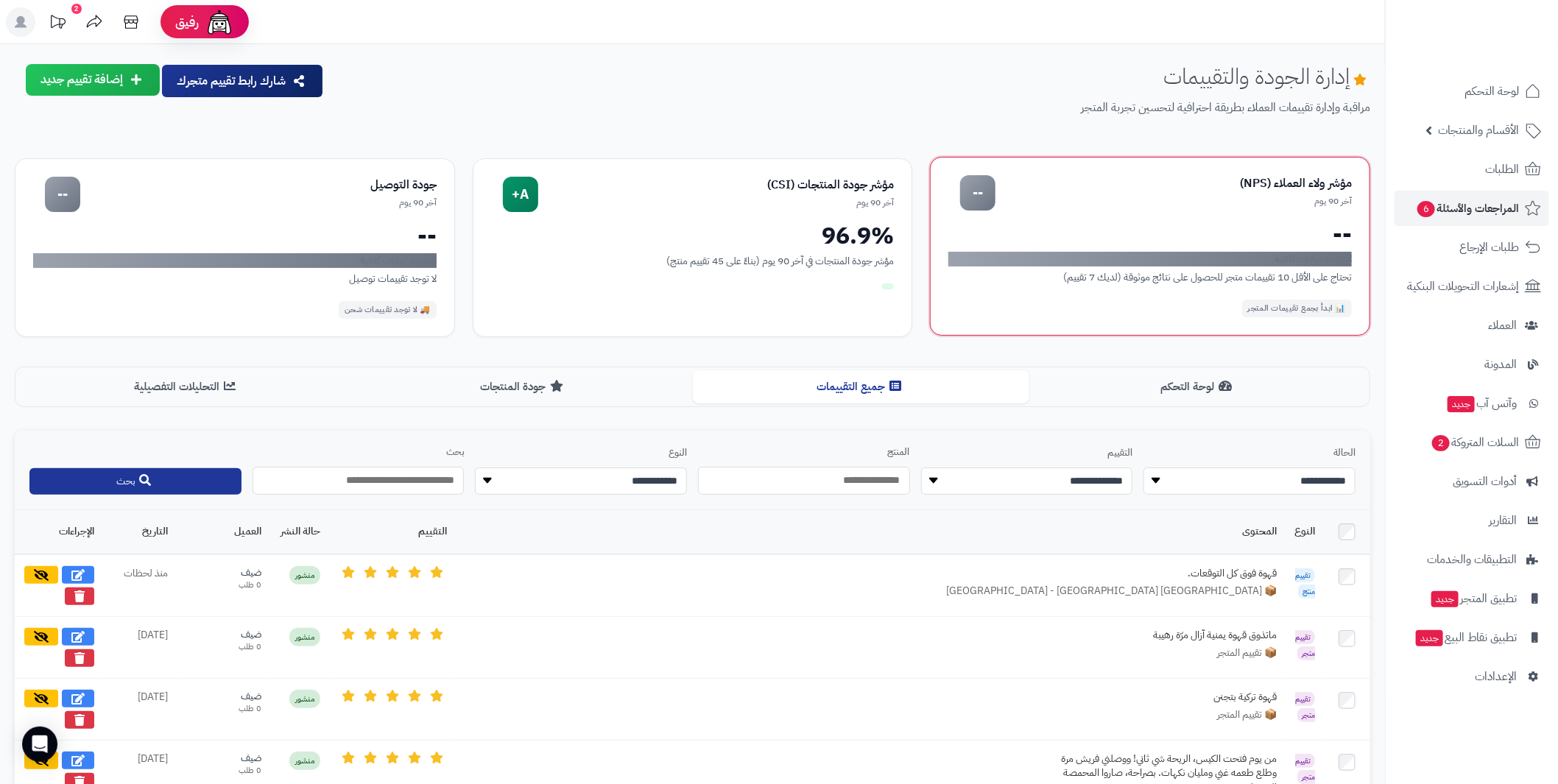
click at [1015, 185] on div "مؤشر ولاء العملاء (NPS)" at bounding box center [1173, 183] width 357 height 17
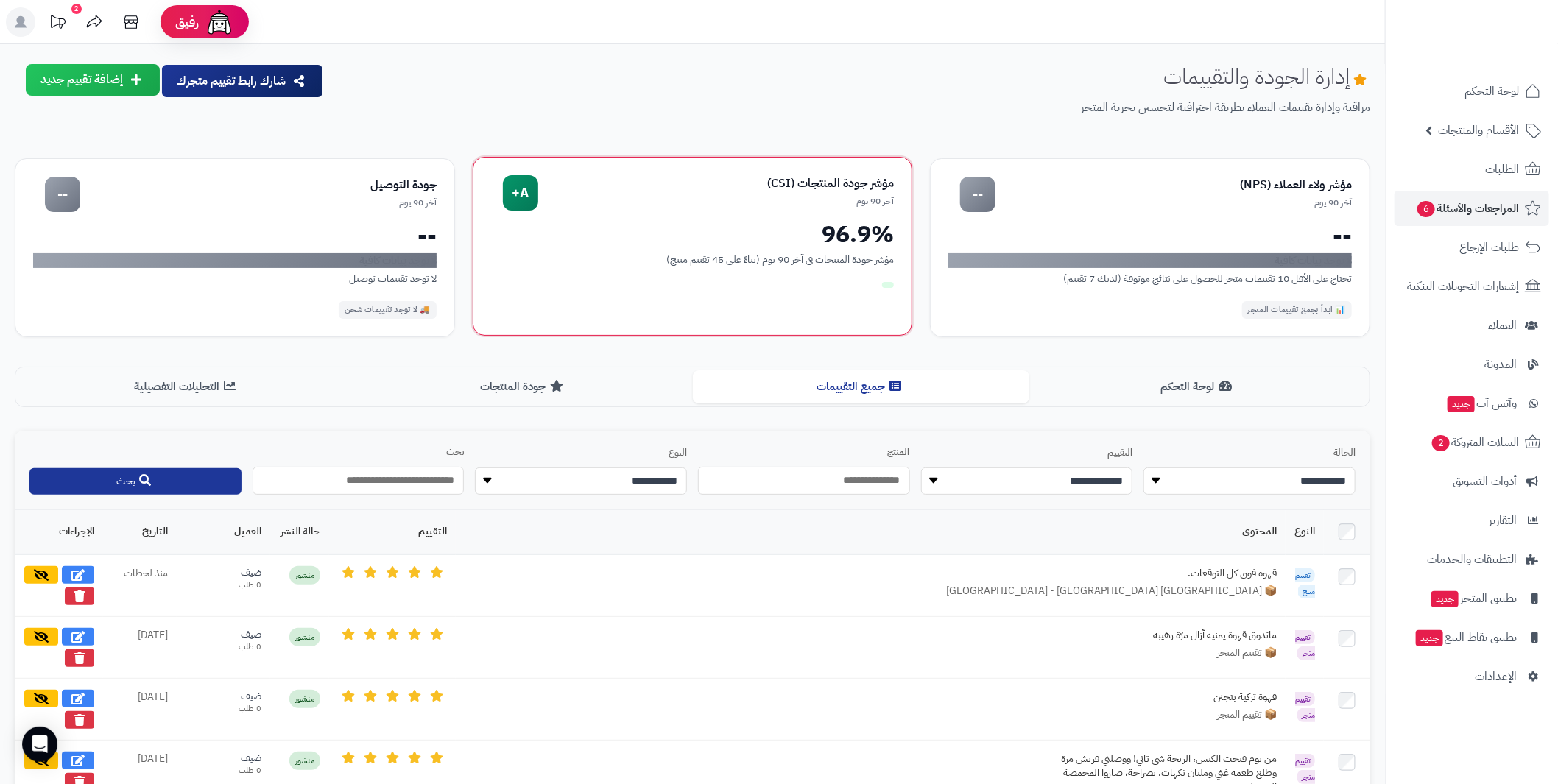
click at [735, 197] on div "آخر 90 يوم" at bounding box center [716, 201] width 357 height 13
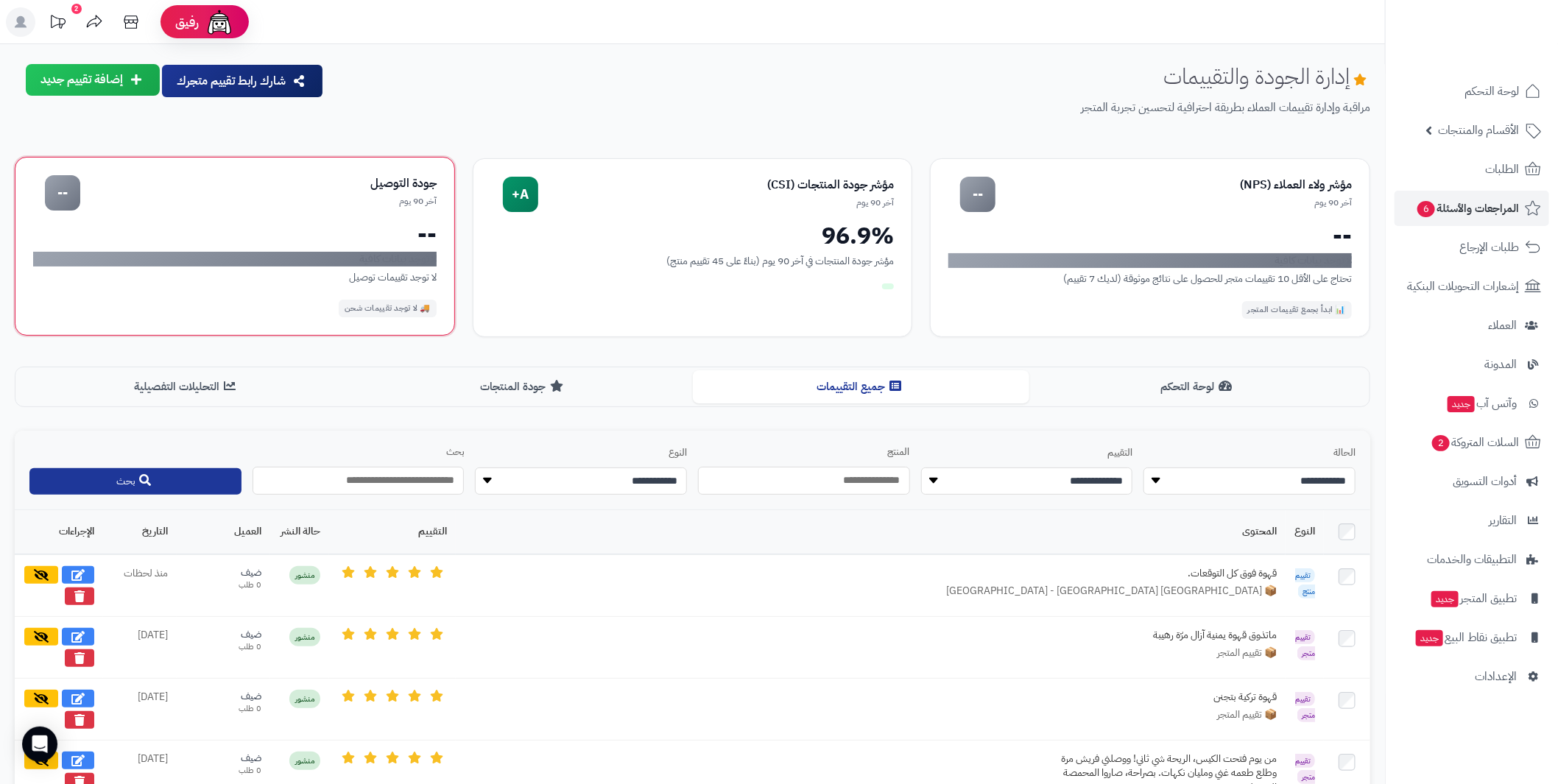
click at [335, 201] on div "آخر 90 يوم" at bounding box center [258, 201] width 357 height 13
click at [366, 303] on div "🚚 لا توجد تقييمات شحن" at bounding box center [387, 308] width 98 height 17
click at [92, 206] on div "آخر 90 يوم" at bounding box center [258, 201] width 357 height 13
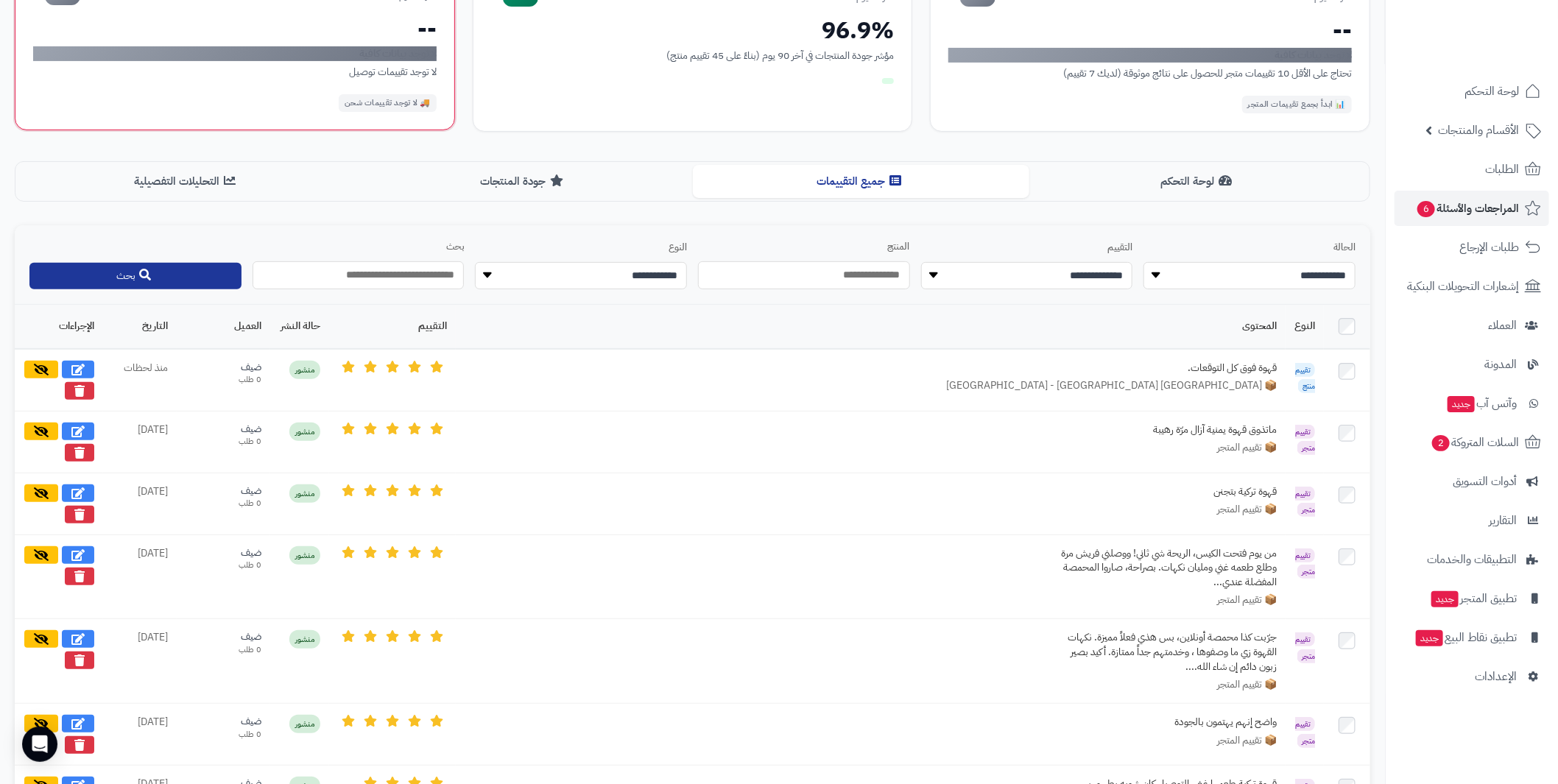
scroll to position [221, 0]
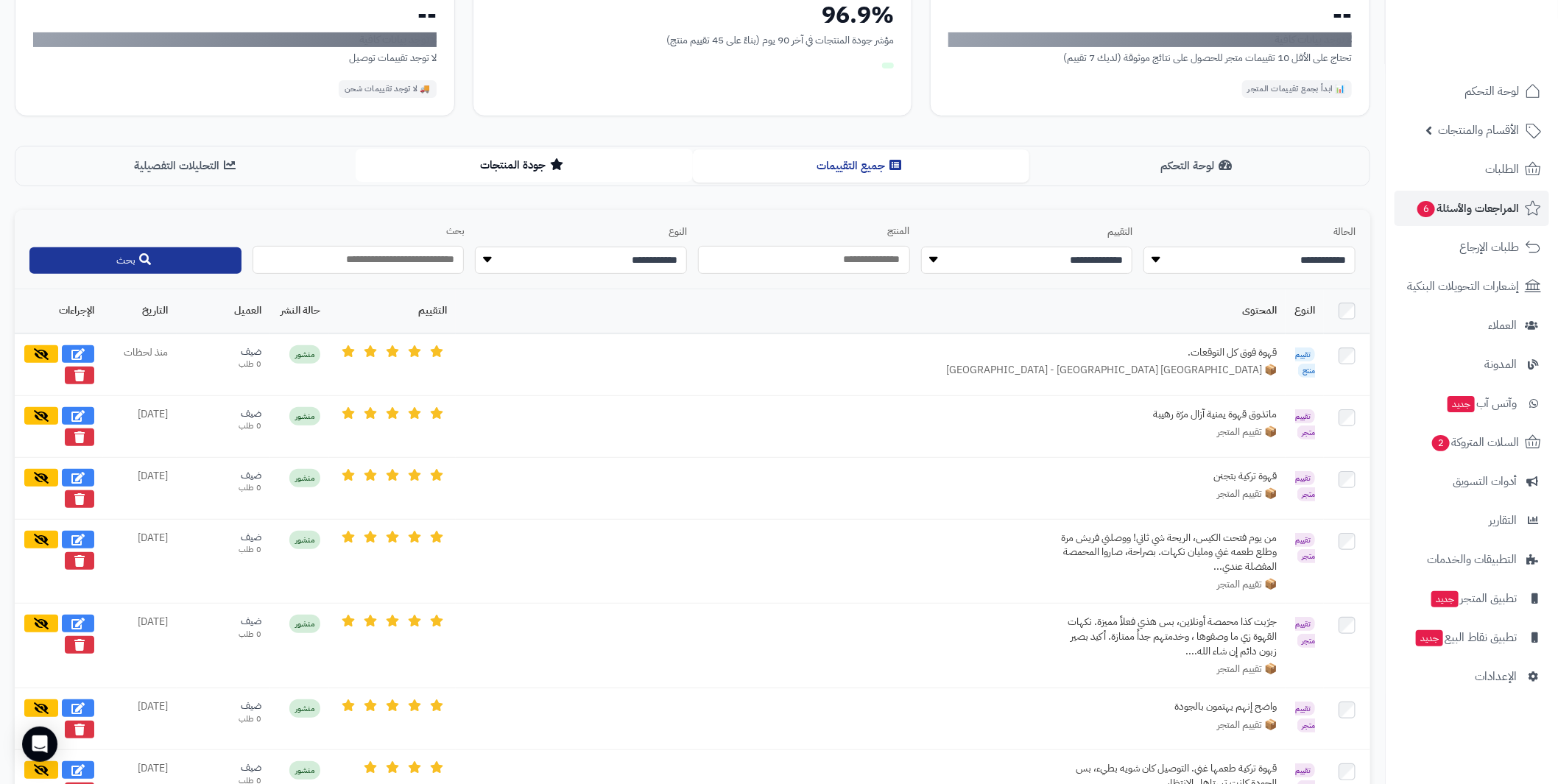
click at [583, 174] on button "جودة المنتجات" at bounding box center [524, 165] width 337 height 33
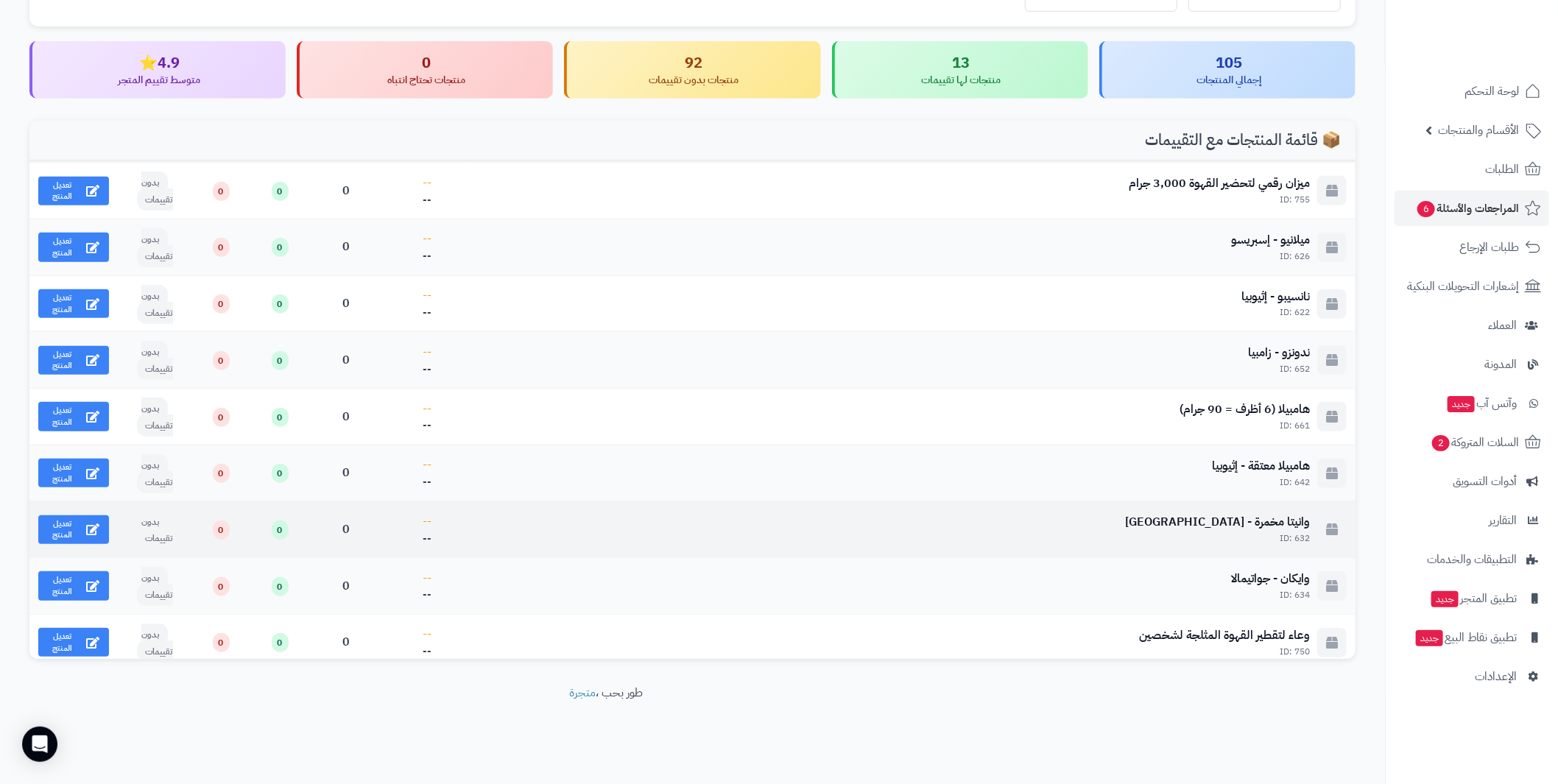
scroll to position [5740, 0]
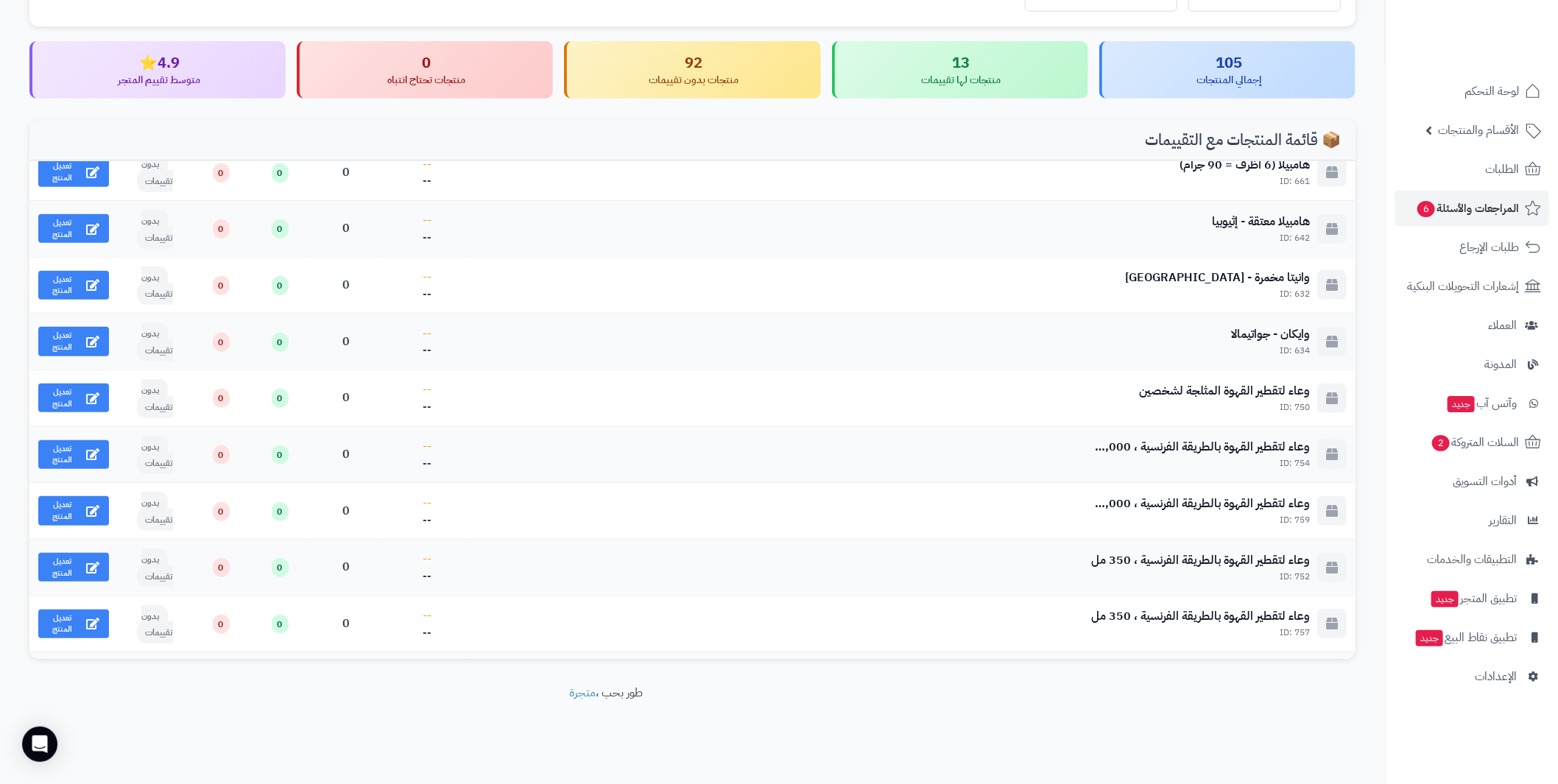
click at [1242, 89] on div "105 إجمالي المنتجات" at bounding box center [1227, 70] width 256 height 58
click at [1225, 68] on div "105" at bounding box center [1228, 63] width 231 height 21
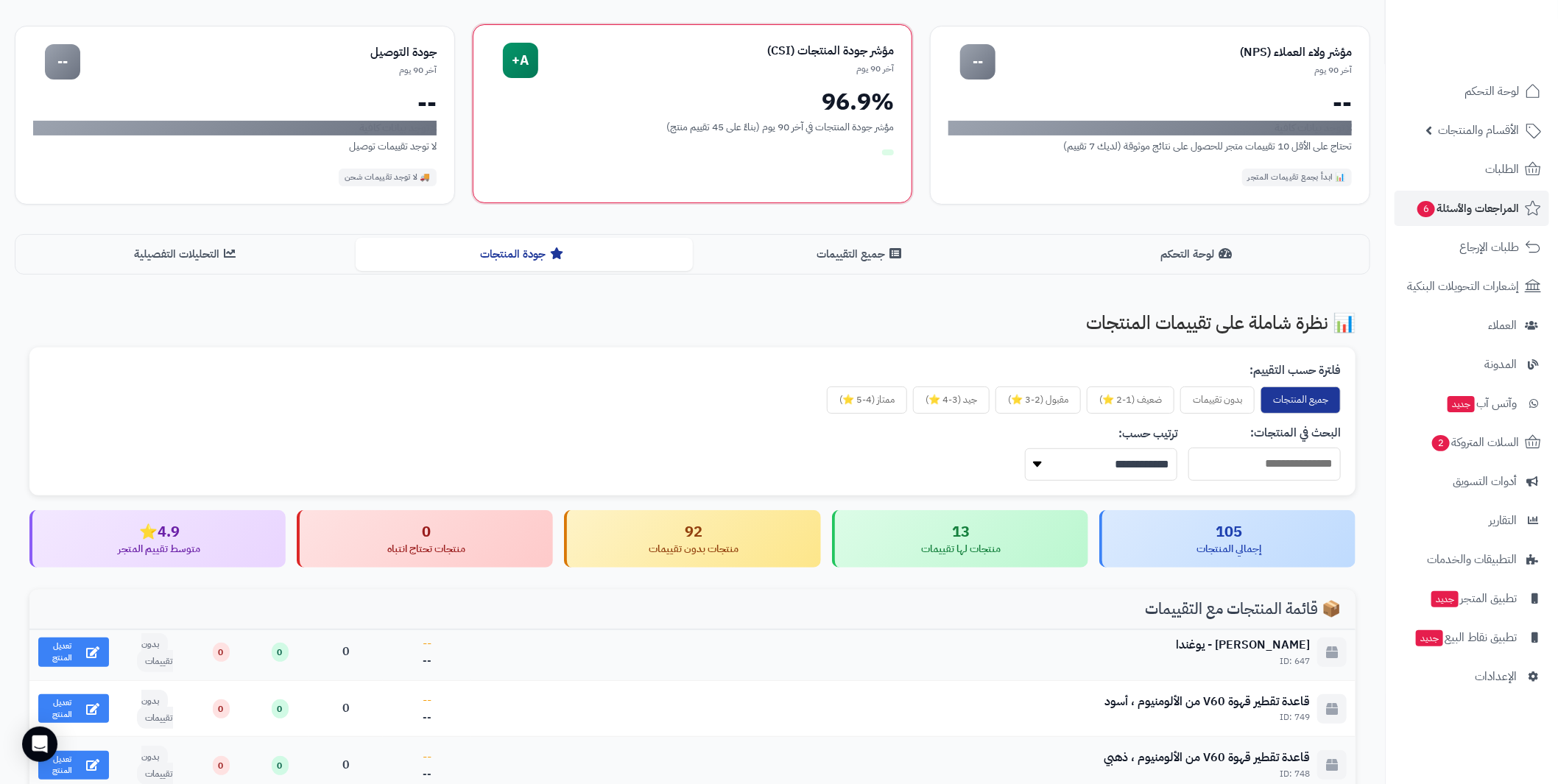
scroll to position [86, 0]
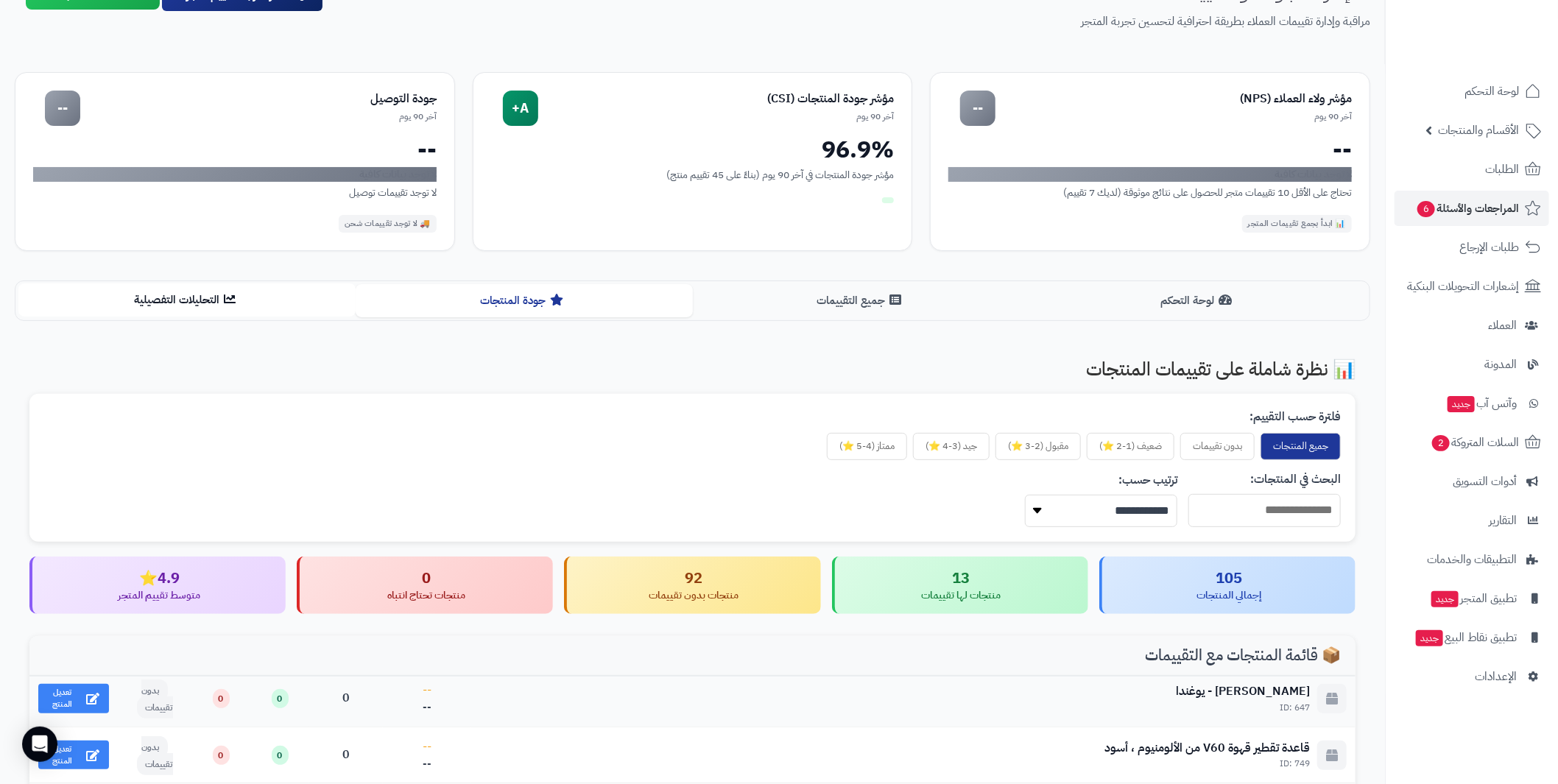
click at [248, 306] on button "التحليلات التفصيلية" at bounding box center [186, 300] width 337 height 33
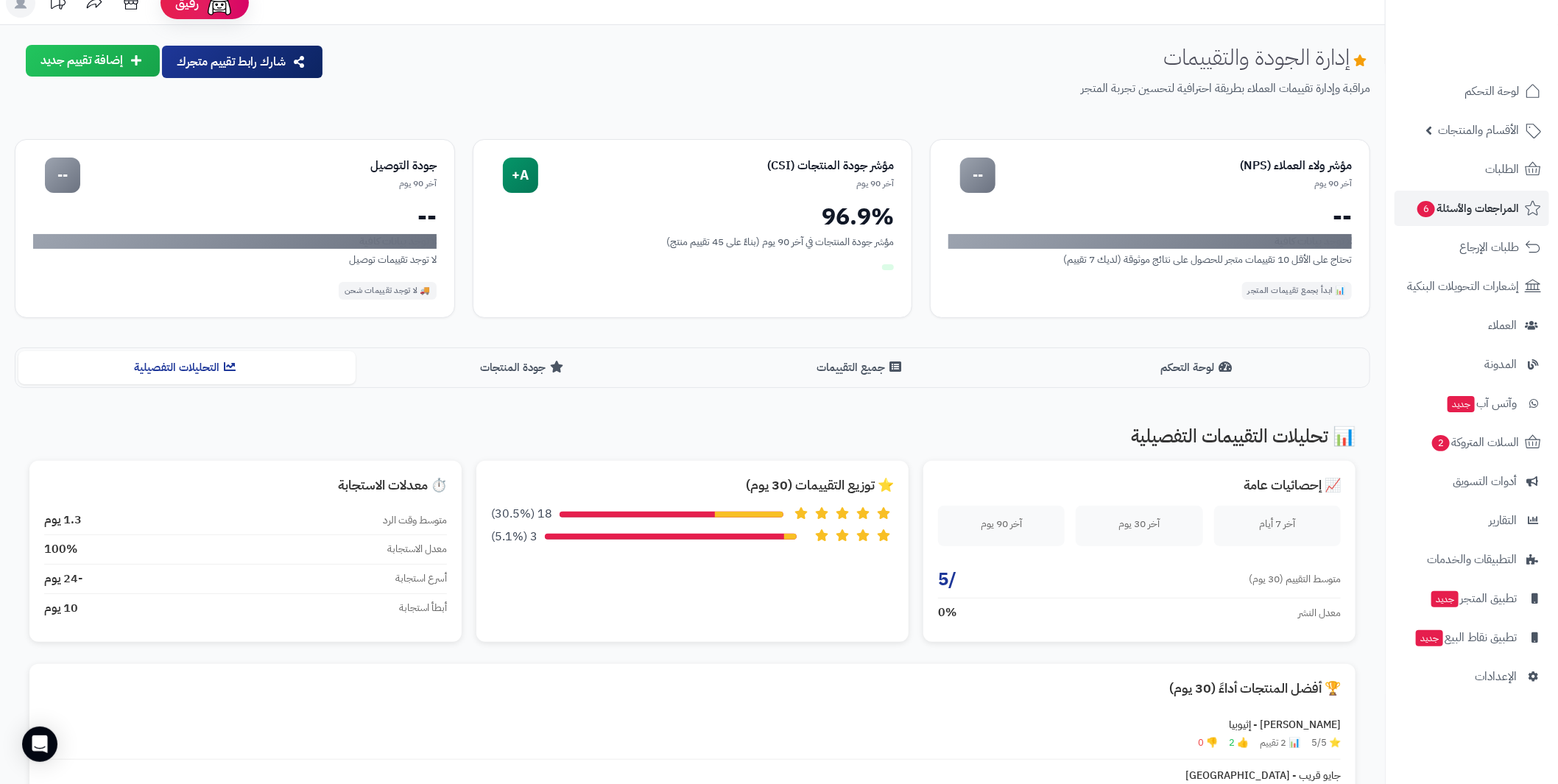
scroll to position [0, 0]
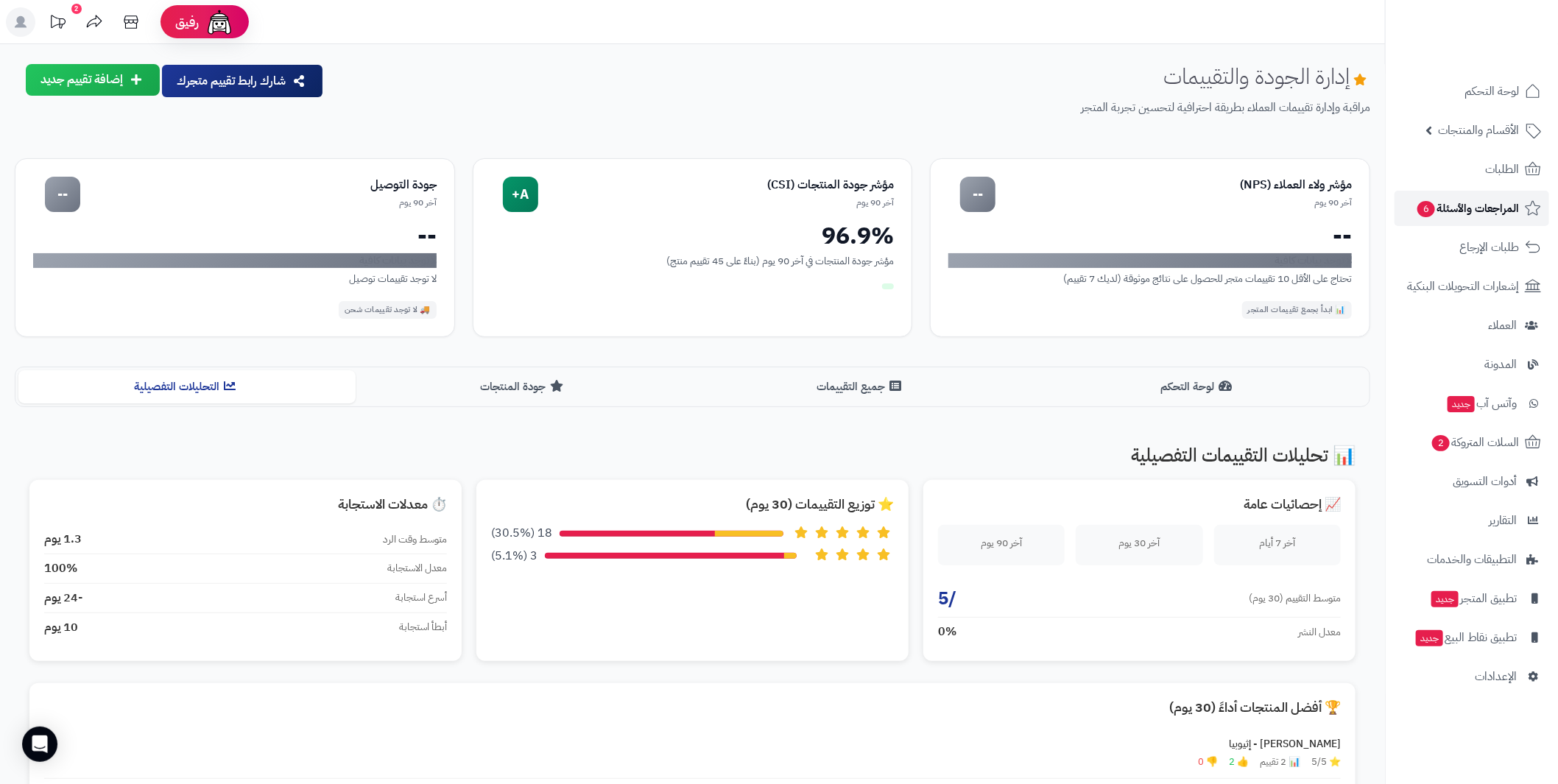
click at [1492, 212] on span "المراجعات والأسئلة 6" at bounding box center [1467, 208] width 103 height 20
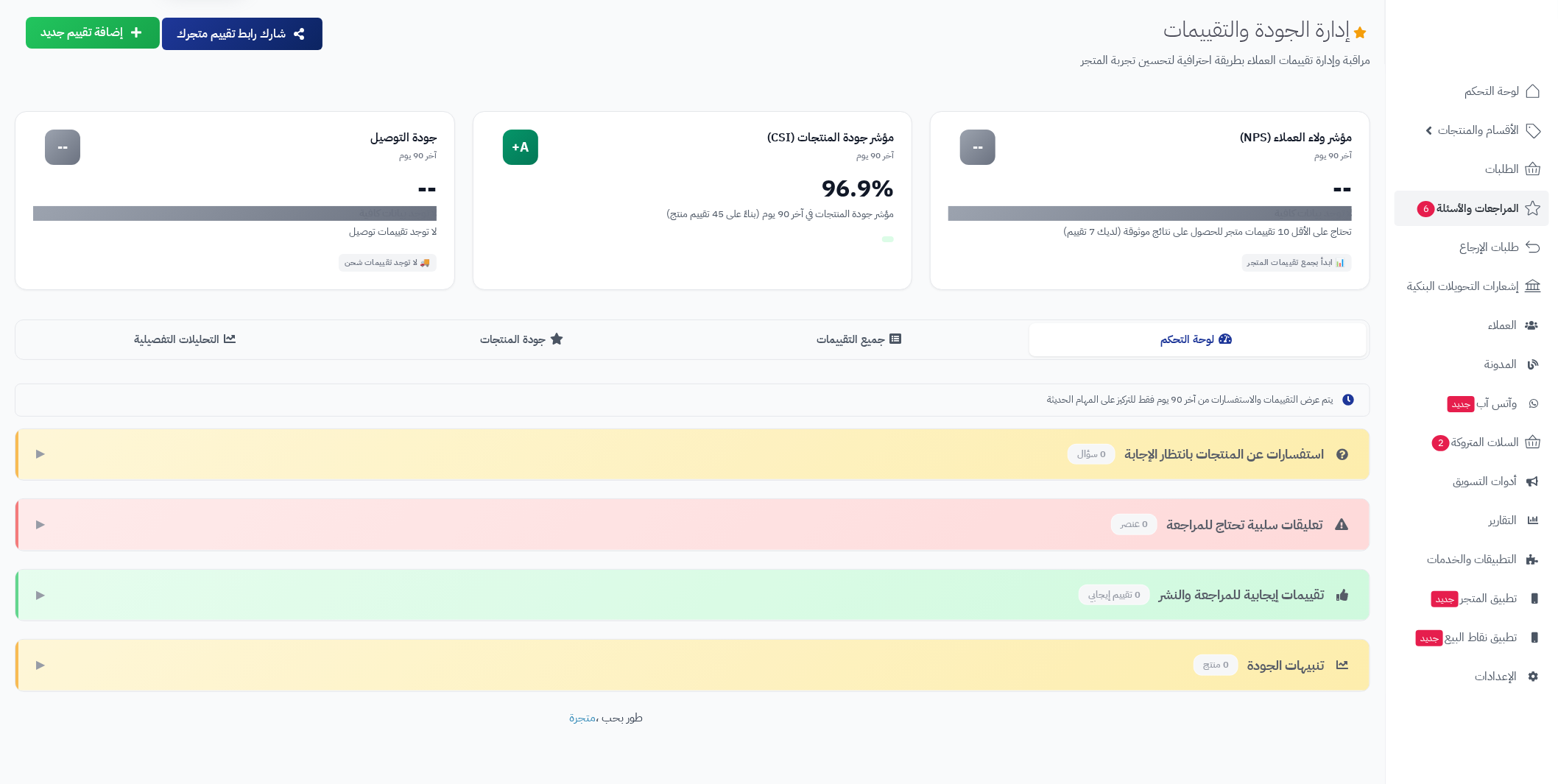
scroll to position [67, 0]
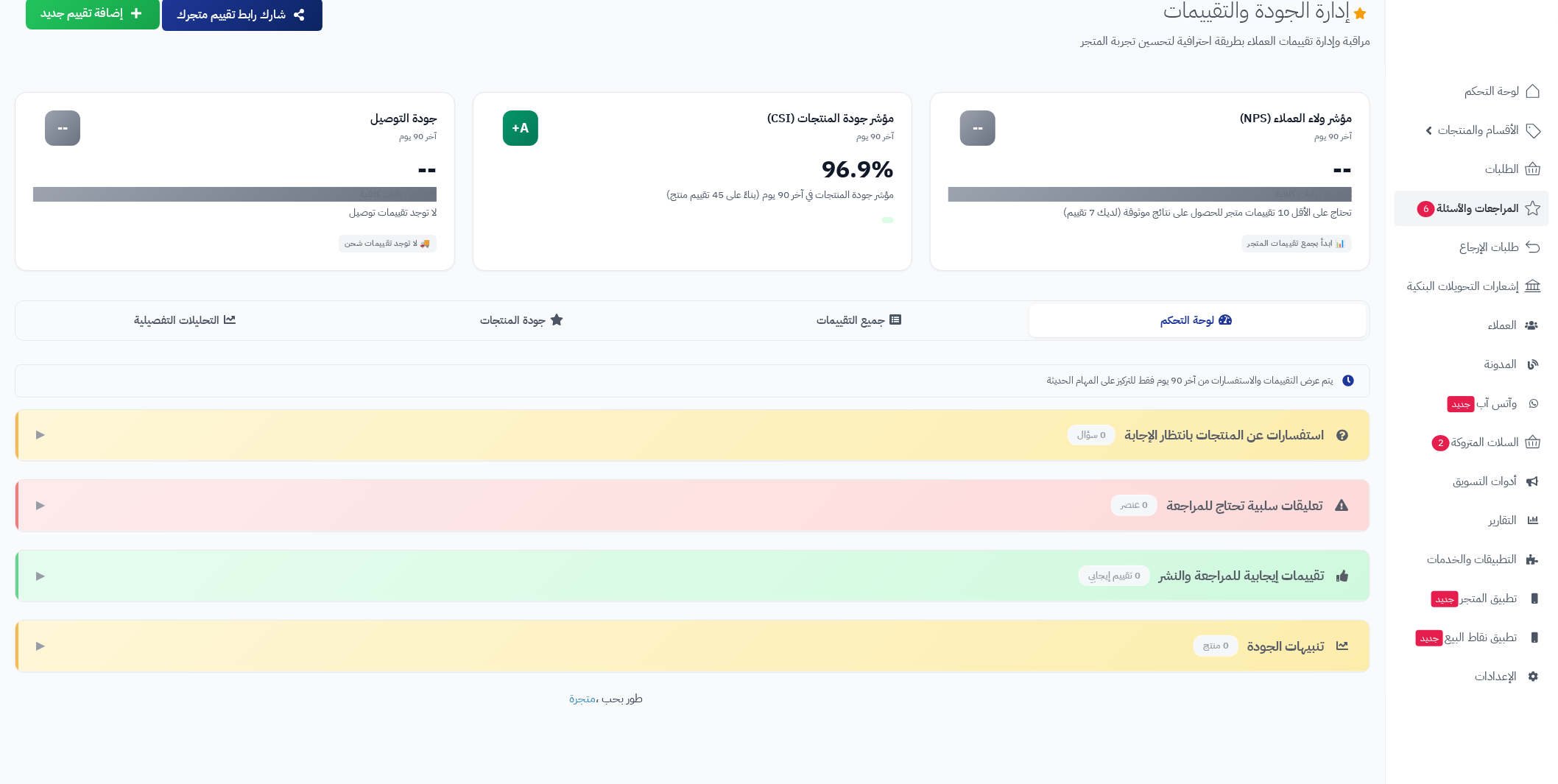
click at [50, 427] on div "استفسارات عن المنتجات بانتظار الإجابة 0 سؤال ▶" at bounding box center [692, 436] width 1354 height 51
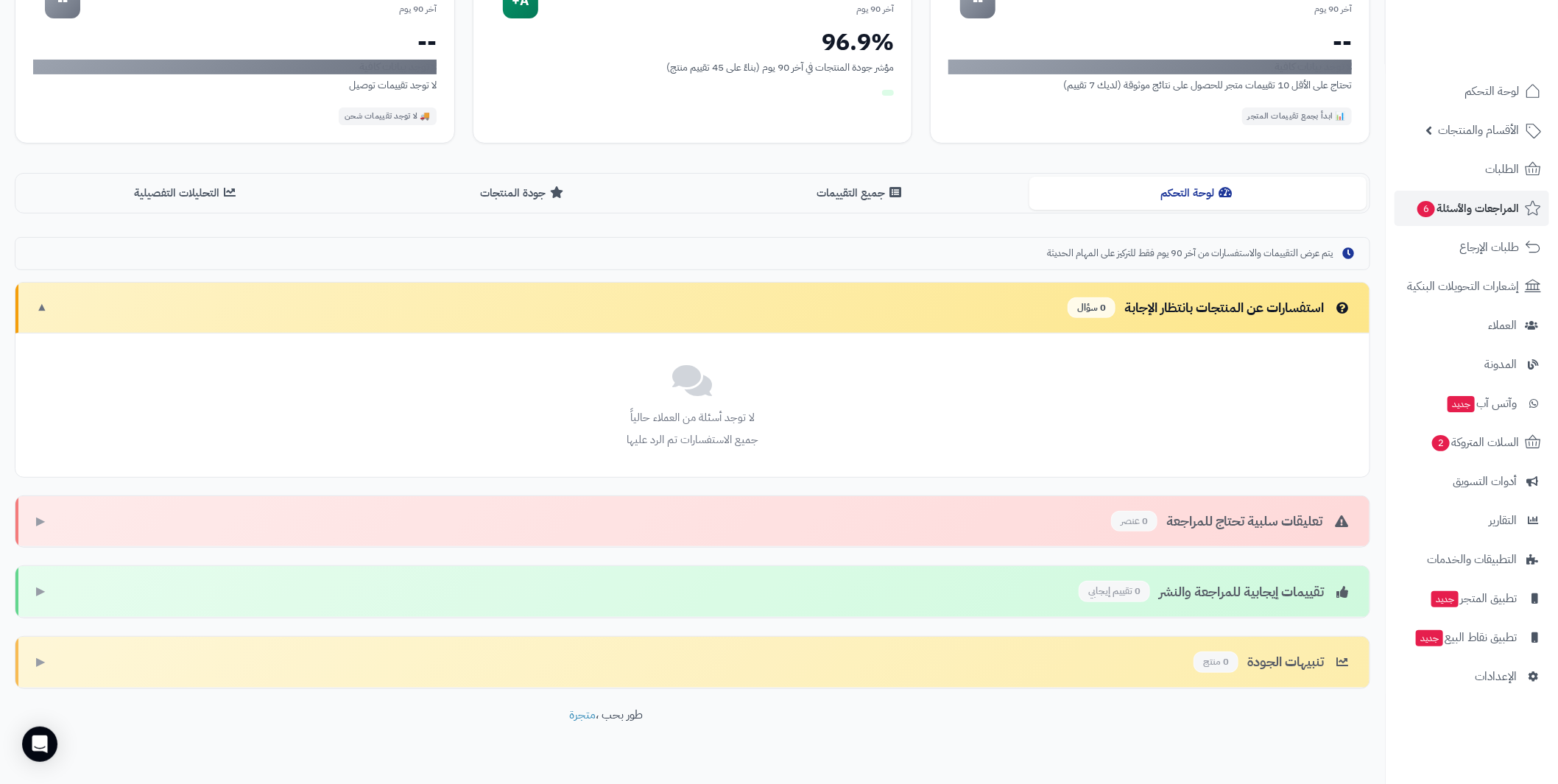
scroll to position [210, 0]
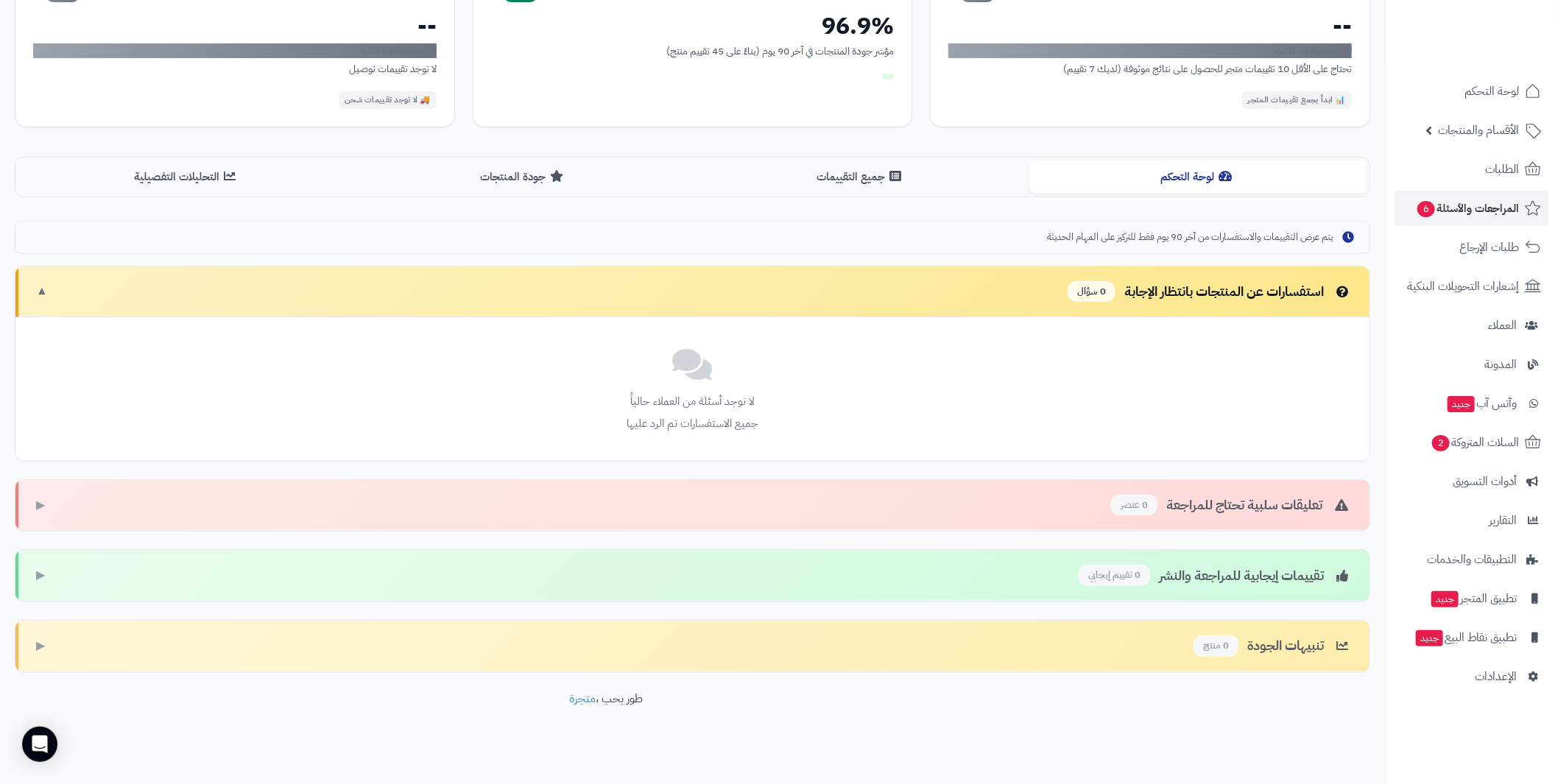
click at [27, 499] on div "تعليقات سلبية تحتاج للمراجعة 0 عنصر ▶" at bounding box center [692, 506] width 1354 height 51
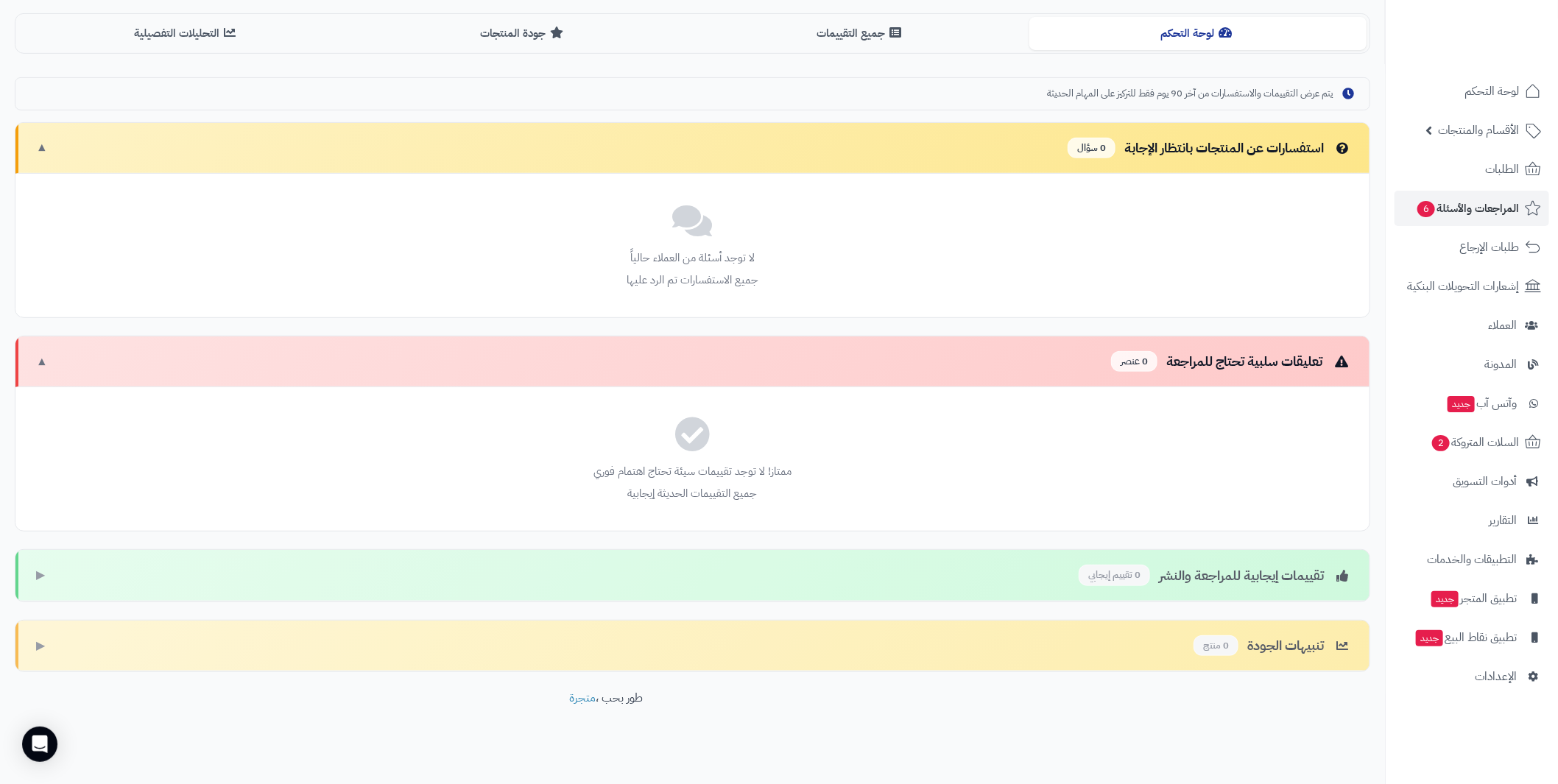
click at [39, 567] on span "▶" at bounding box center [41, 575] width 9 height 17
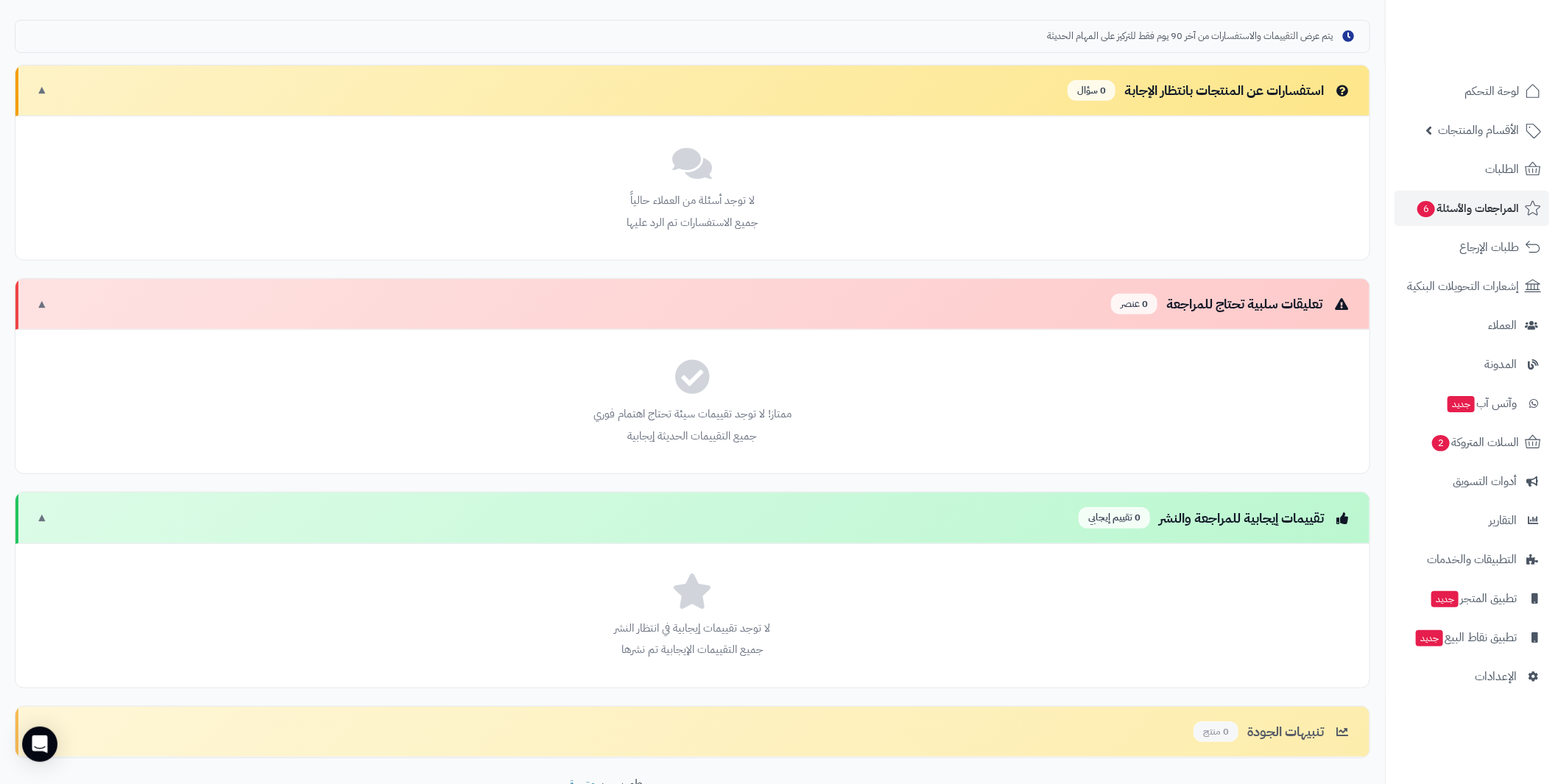
scroll to position [496, 0]
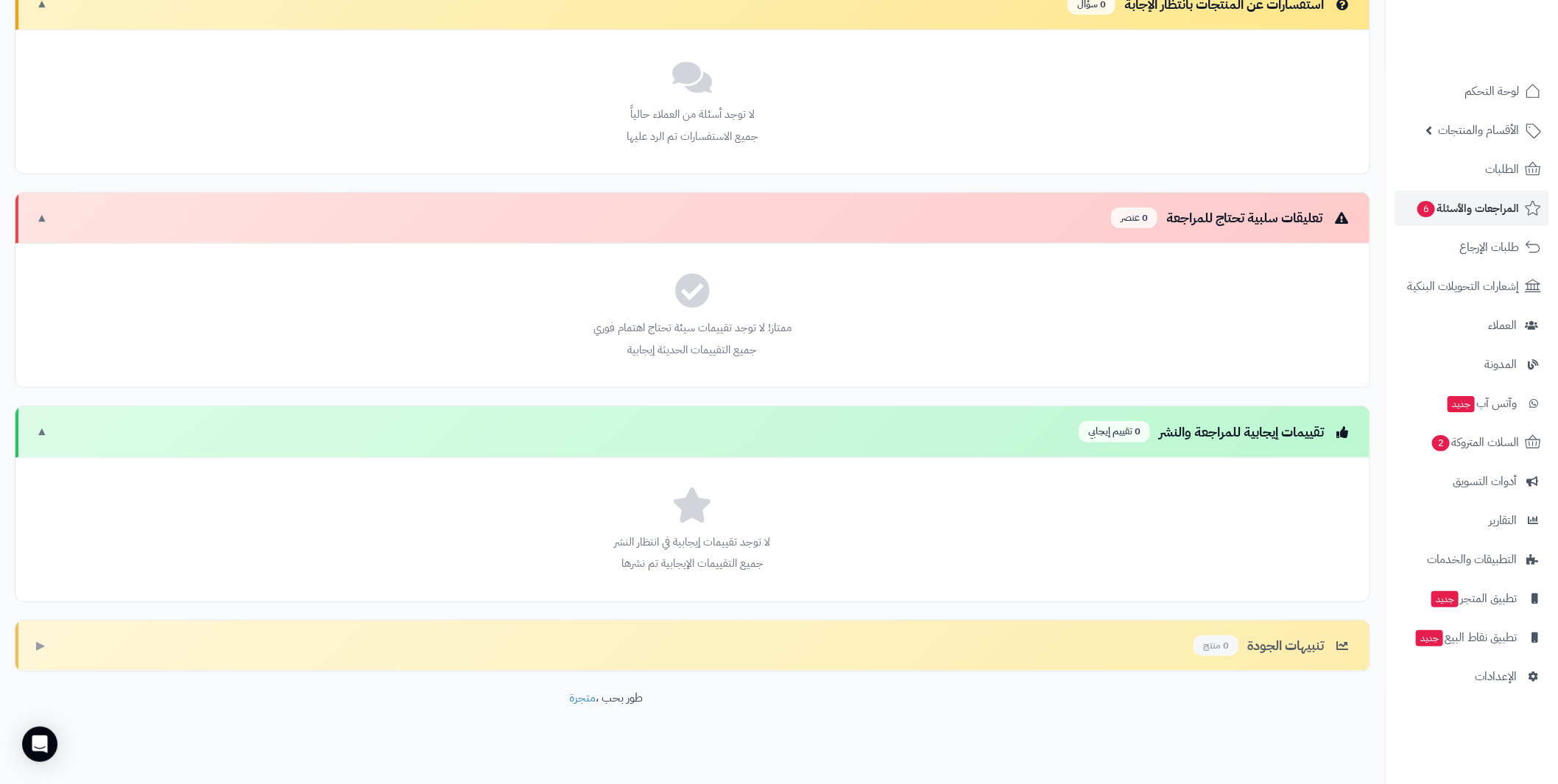
click at [42, 637] on span "▶" at bounding box center [41, 646] width 9 height 17
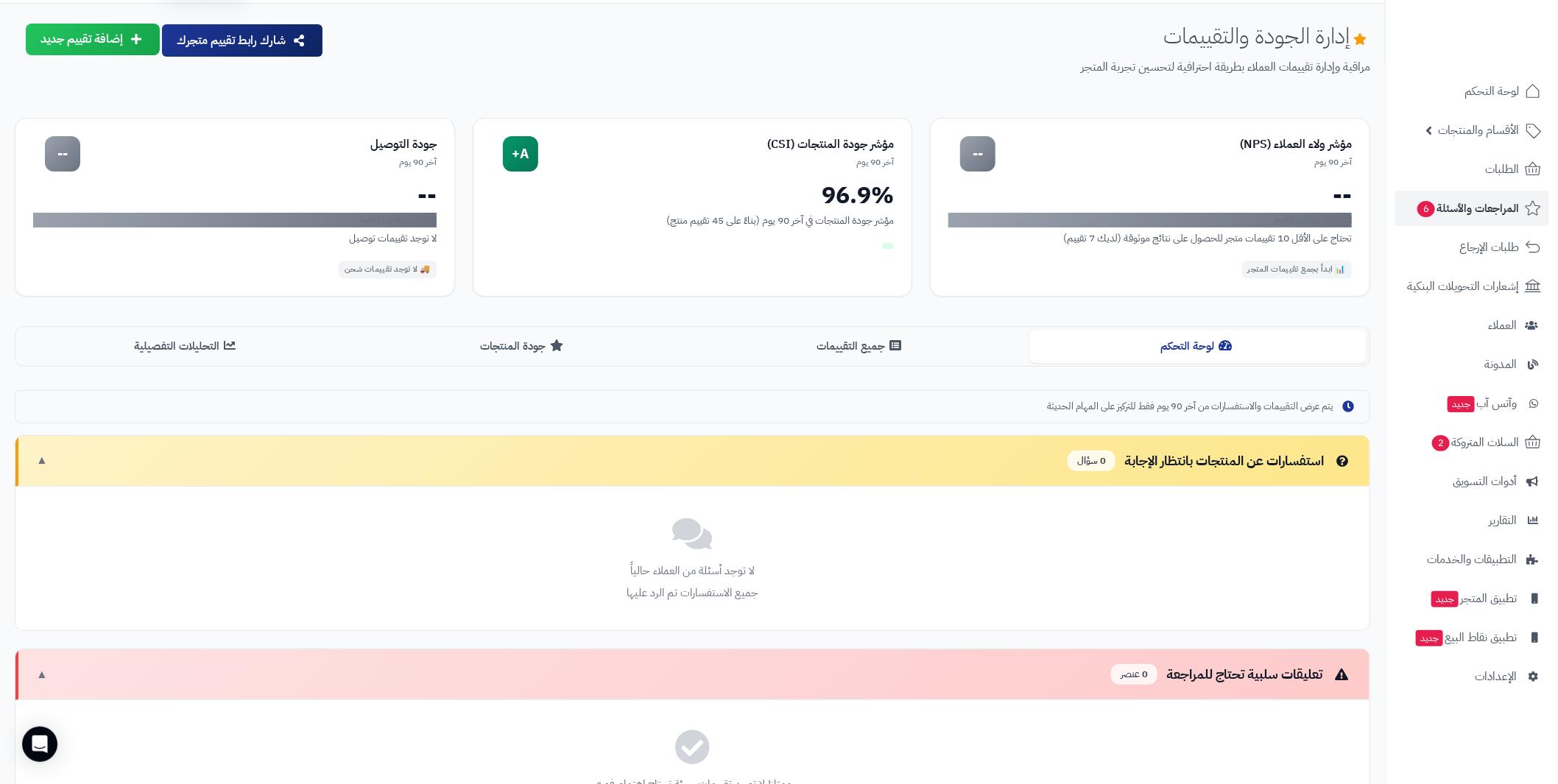
scroll to position [0, 0]
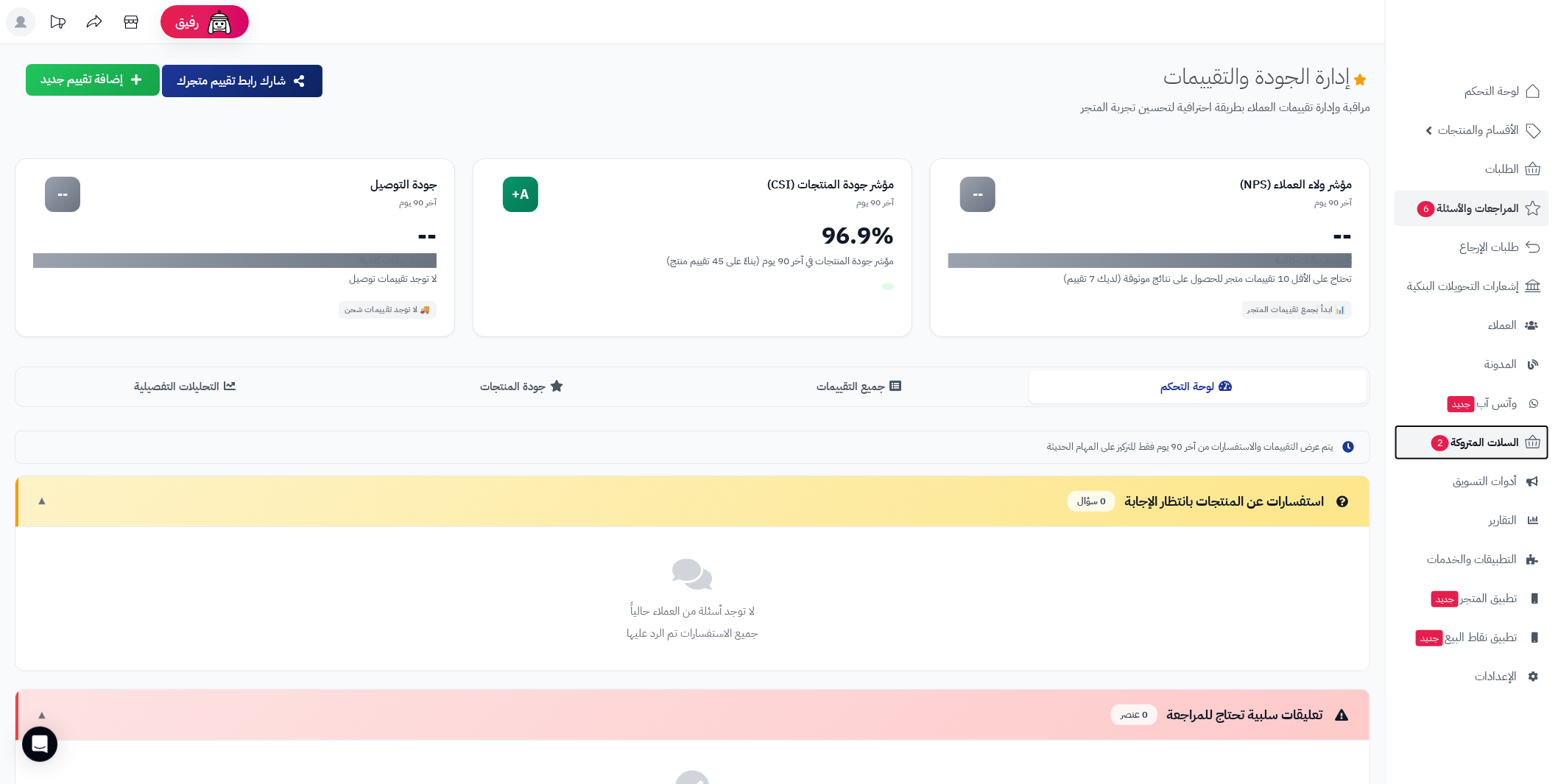
click at [1480, 440] on span "السلات المتروكة 2" at bounding box center [1475, 442] width 89 height 20
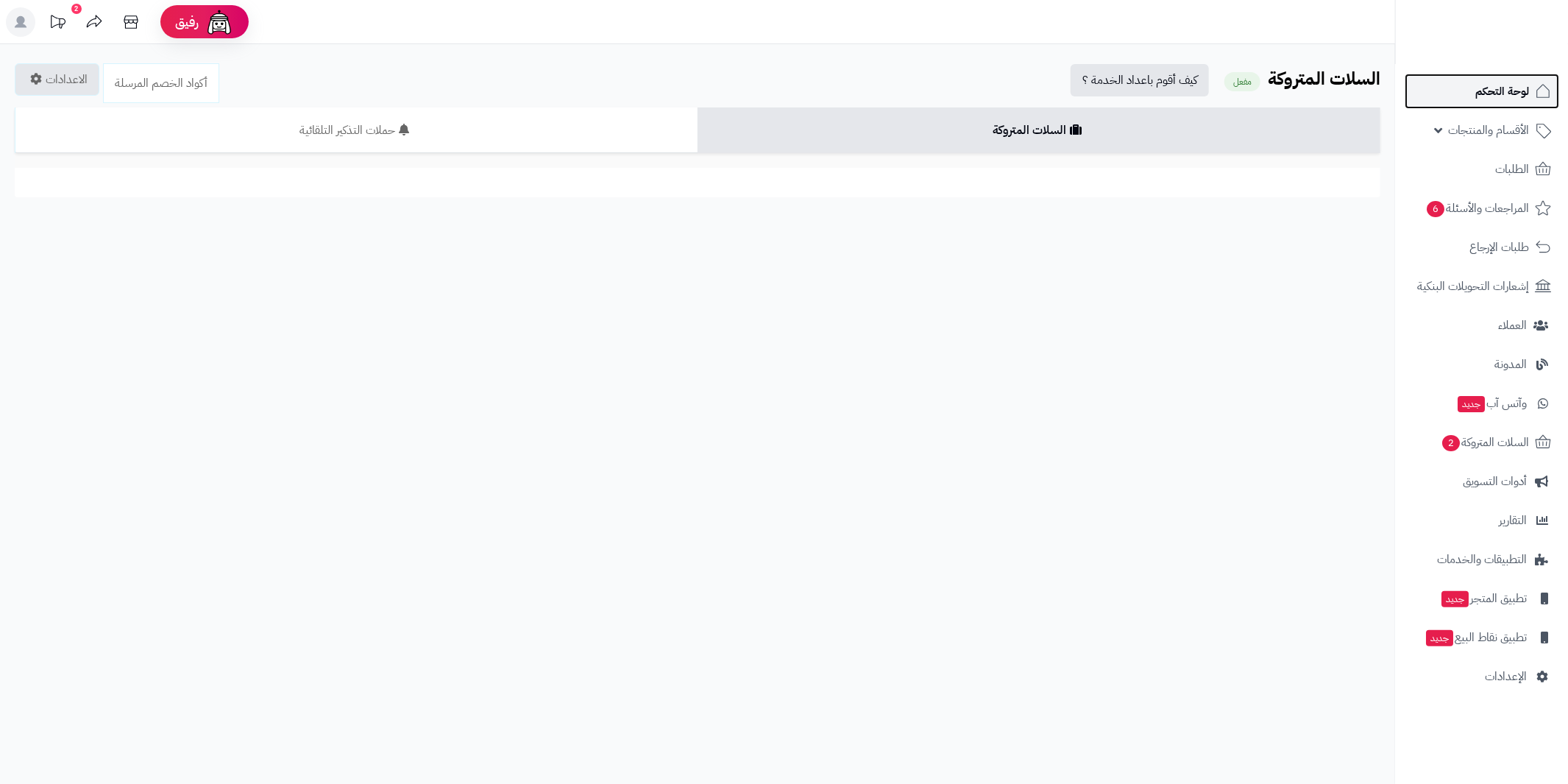
click at [1510, 89] on span "لوحة التحكم" at bounding box center [1502, 91] width 54 height 20
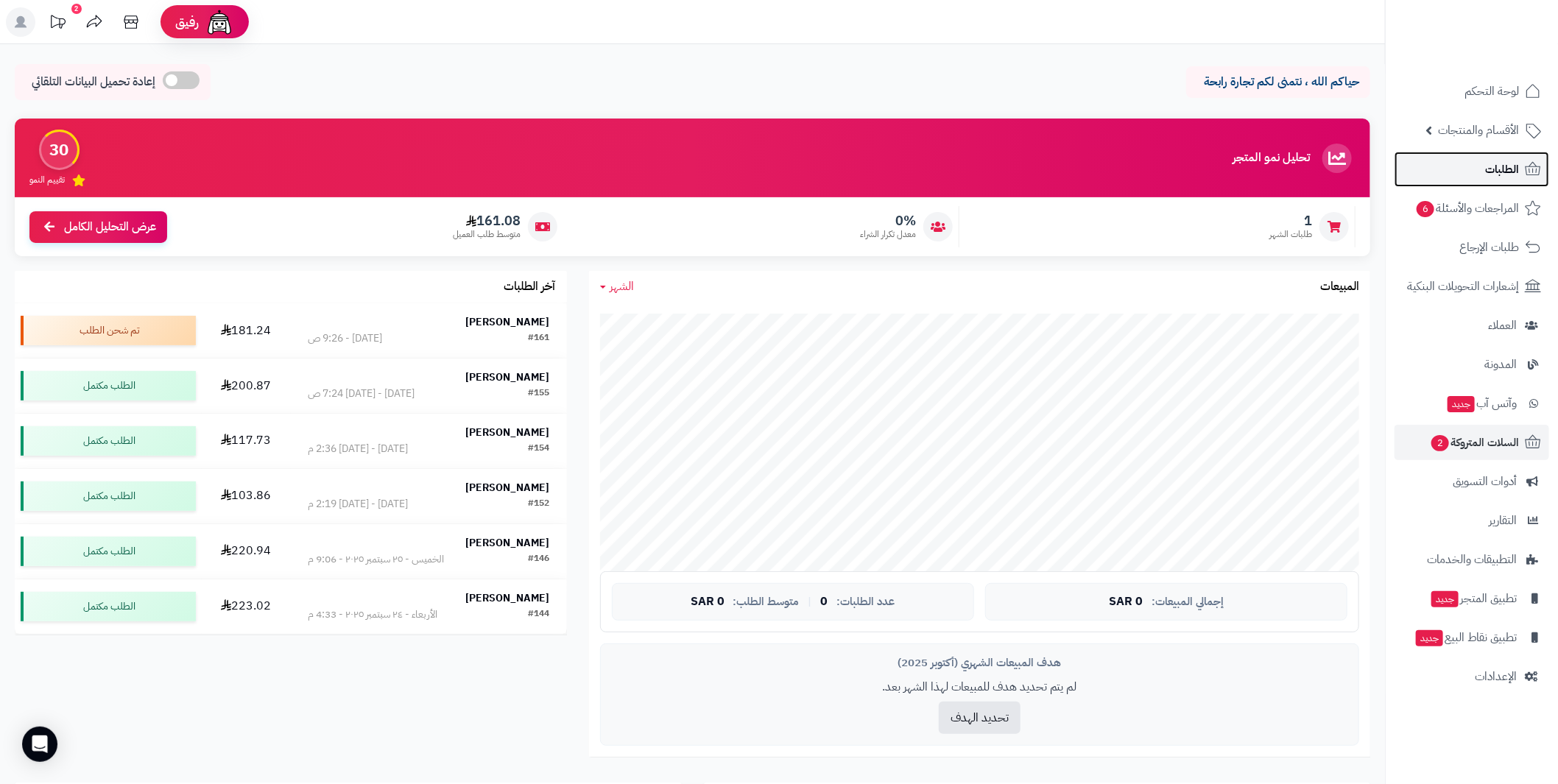
click at [1501, 167] on span "الطلبات" at bounding box center [1502, 169] width 34 height 20
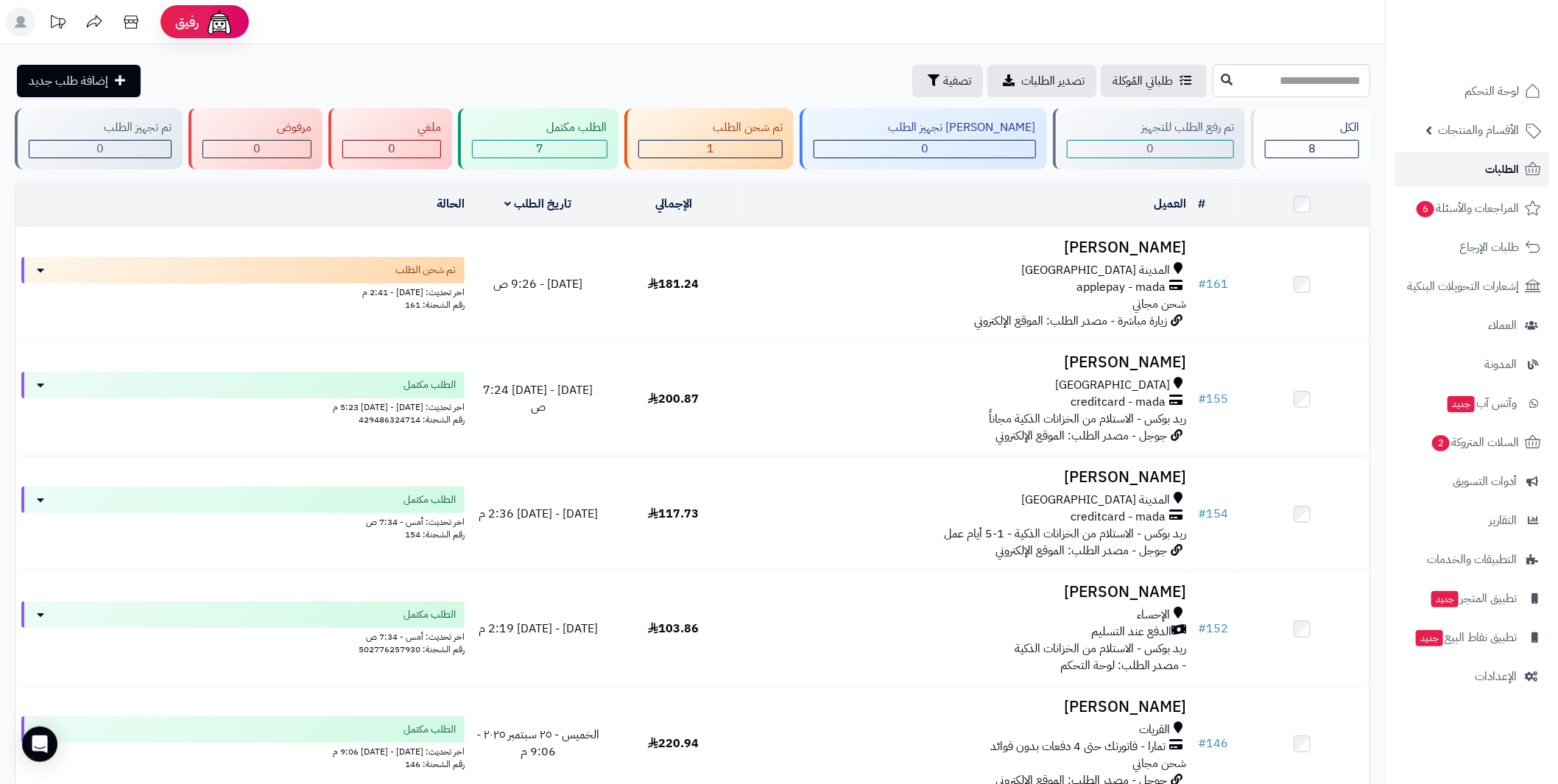
click at [1497, 170] on span "الطلبات" at bounding box center [1502, 169] width 34 height 20
click at [1496, 170] on span "الطلبات" at bounding box center [1502, 169] width 34 height 20
click at [1516, 166] on span "الطلبات" at bounding box center [1502, 169] width 34 height 20
click at [1505, 169] on span "الطلبات" at bounding box center [1502, 169] width 34 height 20
